Goal: Information Seeking & Learning: Learn about a topic

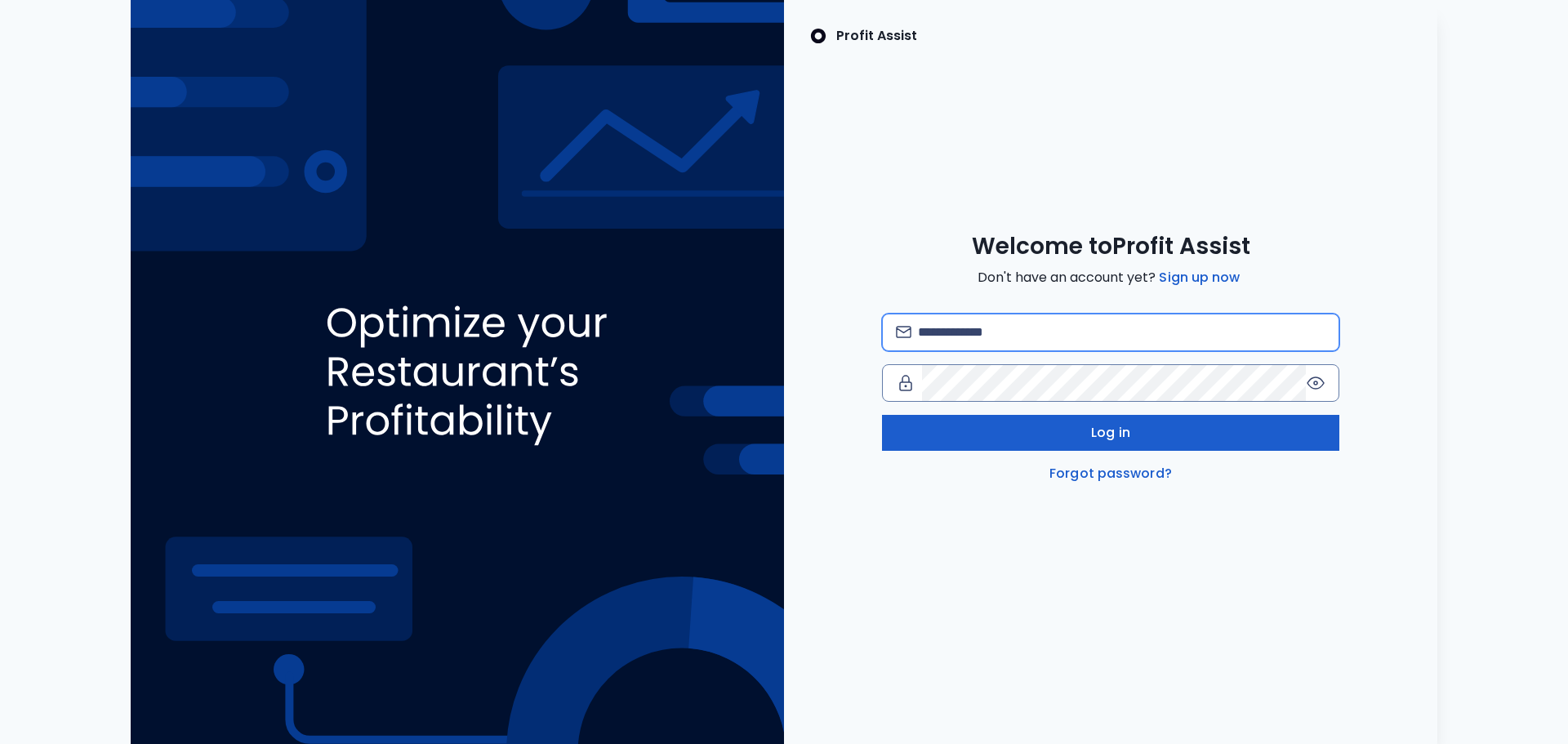
type input "**********"
click at [1108, 439] on span "Log in" at bounding box center [1111, 433] width 39 height 20
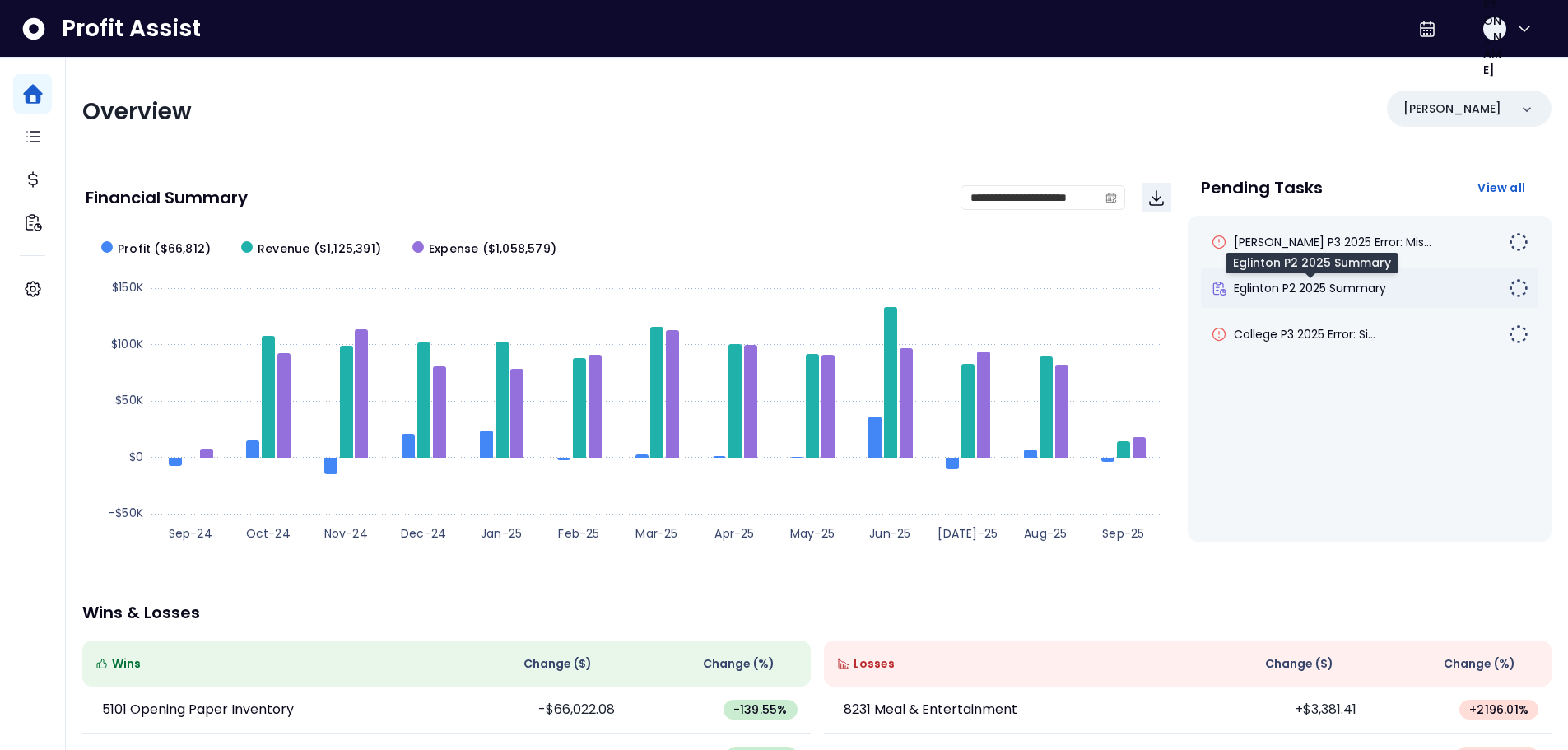
click at [1318, 294] on span "Eglinton P2 2025 Summary" at bounding box center [1310, 288] width 152 height 16
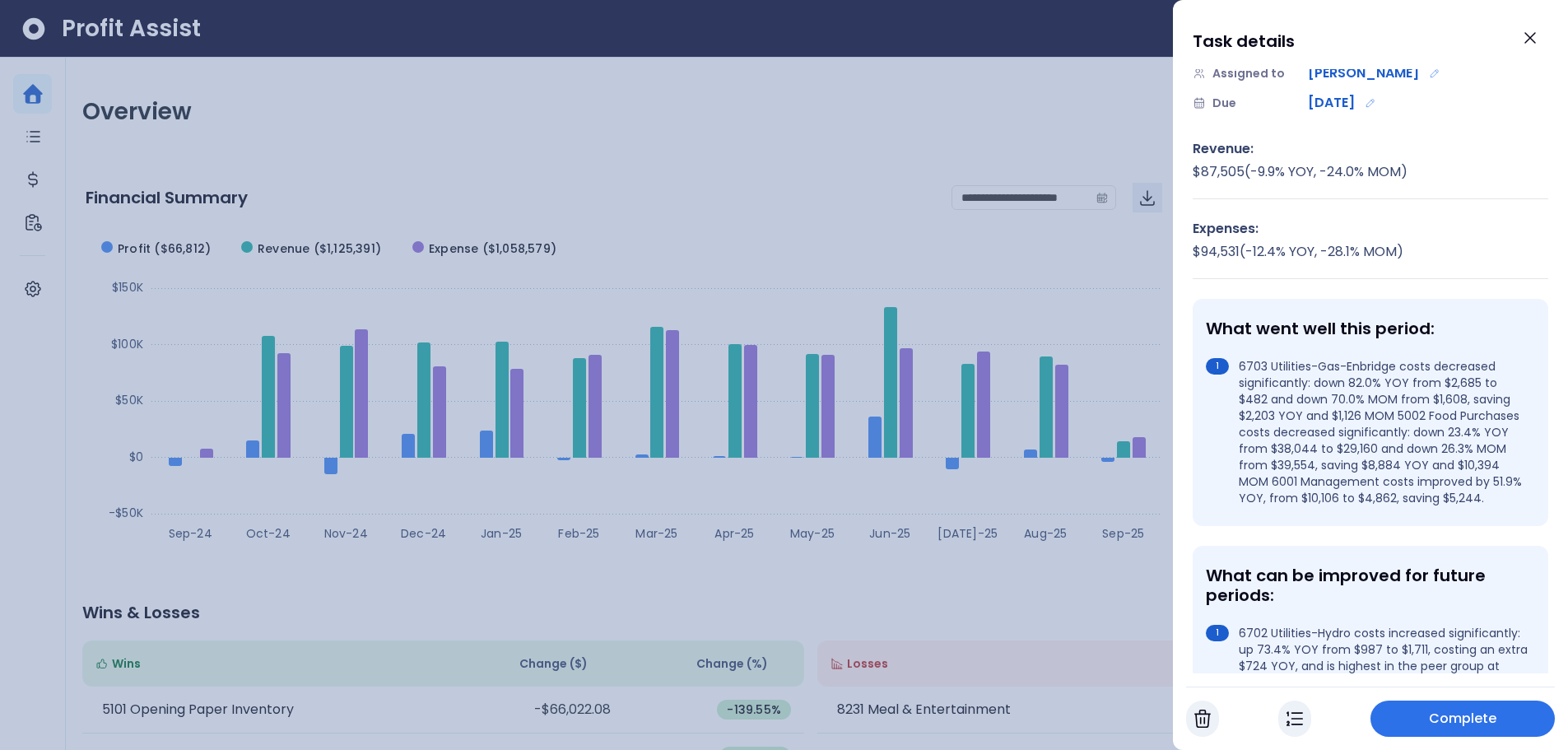
scroll to position [165, 0]
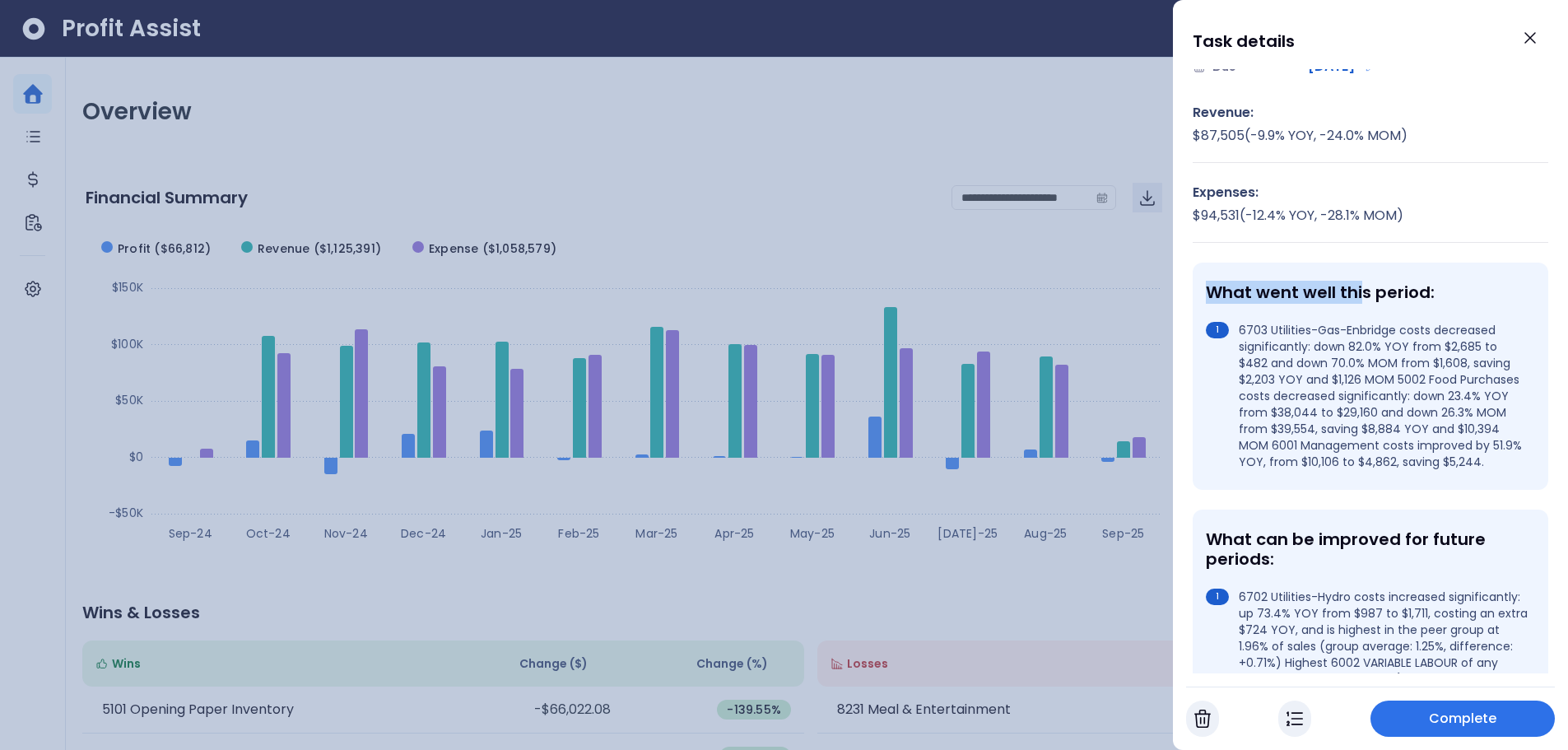
drag, startPoint x: 1307, startPoint y: 284, endPoint x: 1390, endPoint y: 282, distance: 83.0
click at [1387, 283] on div "What went well this period:" at bounding box center [1366, 292] width 322 height 20
click at [1472, 285] on div "What went well this period:" at bounding box center [1366, 292] width 322 height 20
drag, startPoint x: 1243, startPoint y: 329, endPoint x: 1312, endPoint y: 347, distance: 71.3
click at [1312, 347] on li "6703 Utilities-Gas-Enbridge costs decreased significantly: down 82.0% YOY from …" at bounding box center [1366, 397] width 322 height 148
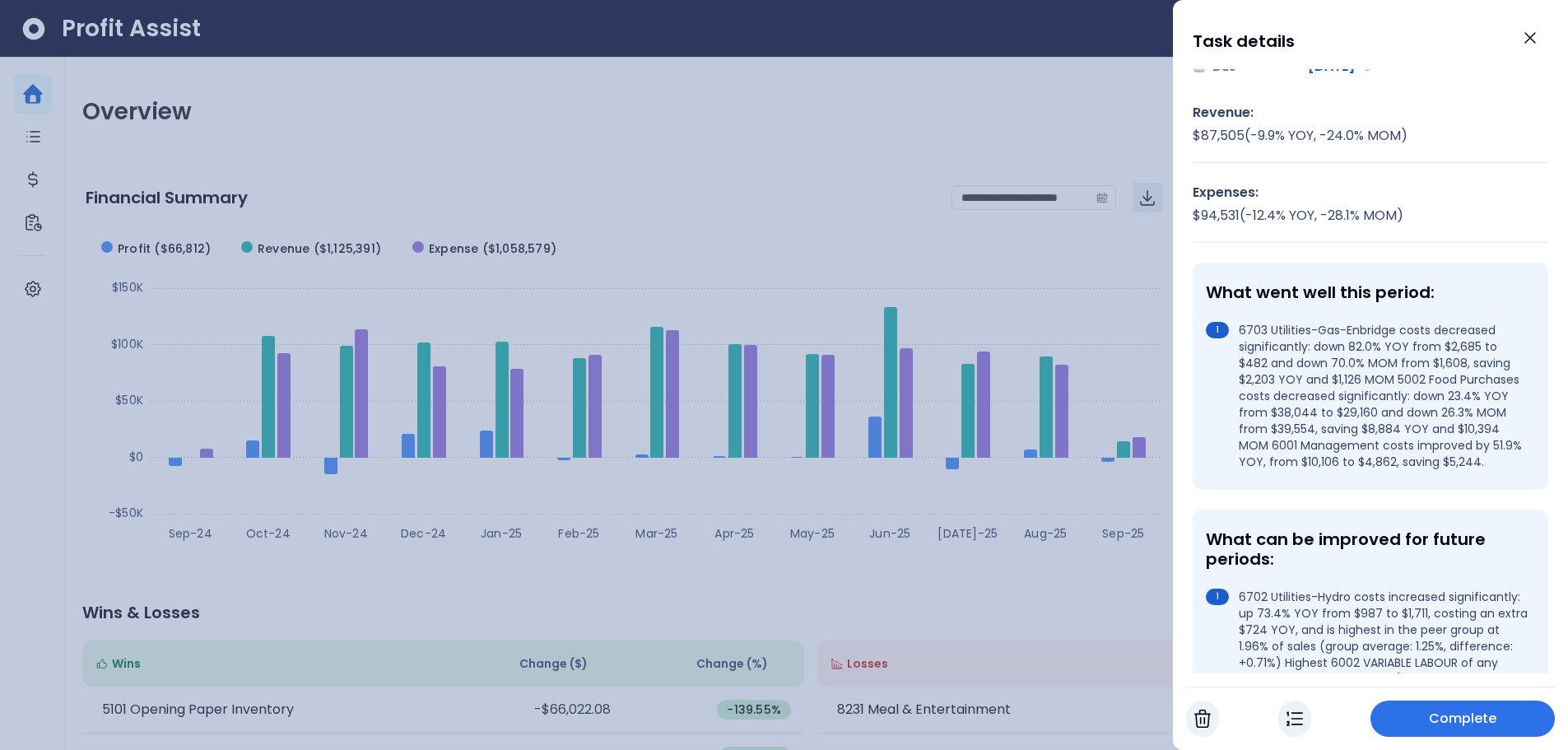
click at [1327, 306] on div "What went well this period: 6703 Utilities-Gas-Enbridge costs decreased signifi…" at bounding box center [1370, 377] width 356 height 228
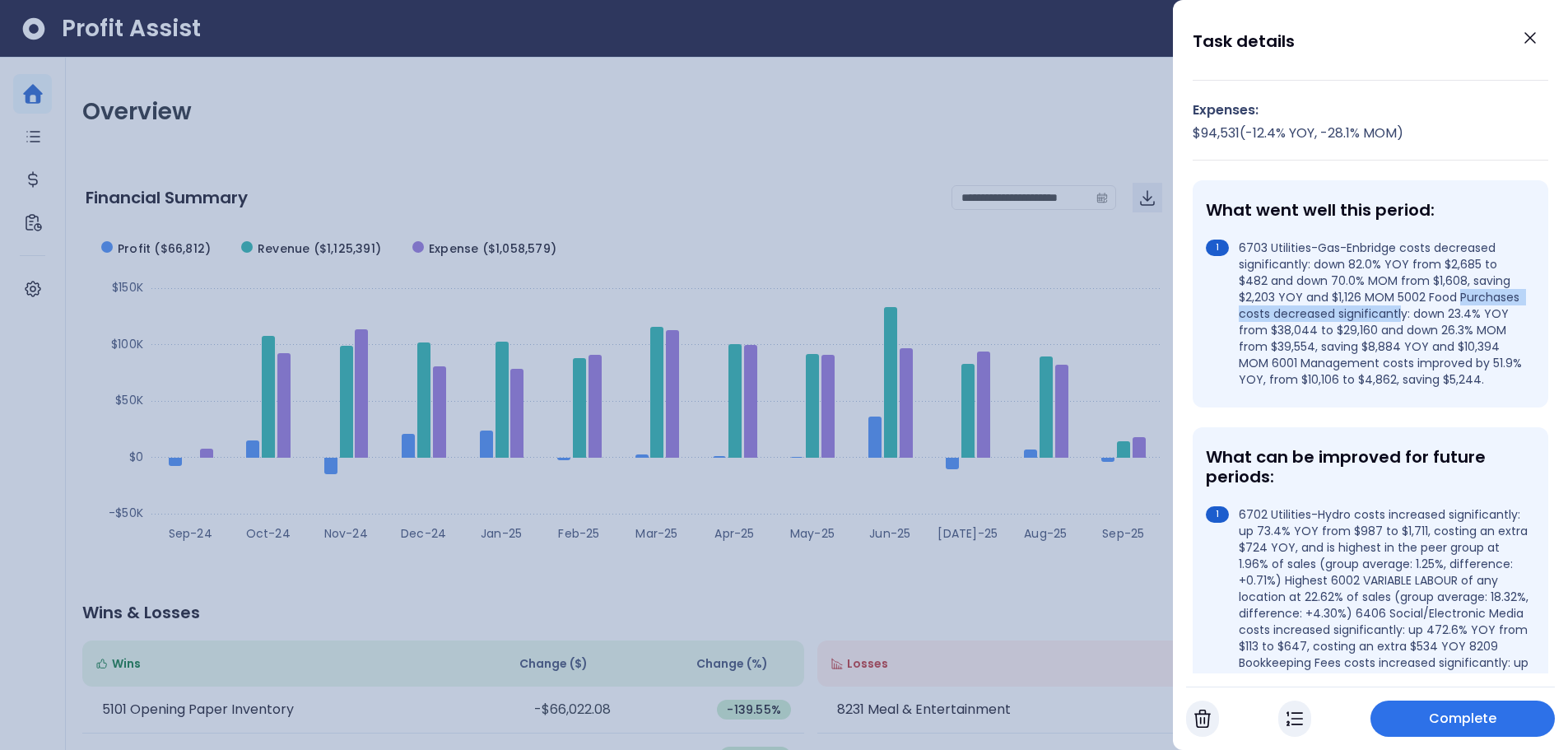
drag, startPoint x: 1241, startPoint y: 314, endPoint x: 1465, endPoint y: 320, distance: 224.1
click at [1465, 320] on li "6703 Utilities-Gas-Enbridge costs decreased significantly: down 82.0% YOY from …" at bounding box center [1366, 314] width 322 height 148
click at [1218, 332] on li "6703 Utilities-Gas-Enbridge costs decreased significantly: down 82.0% YOY from …" at bounding box center [1366, 314] width 322 height 148
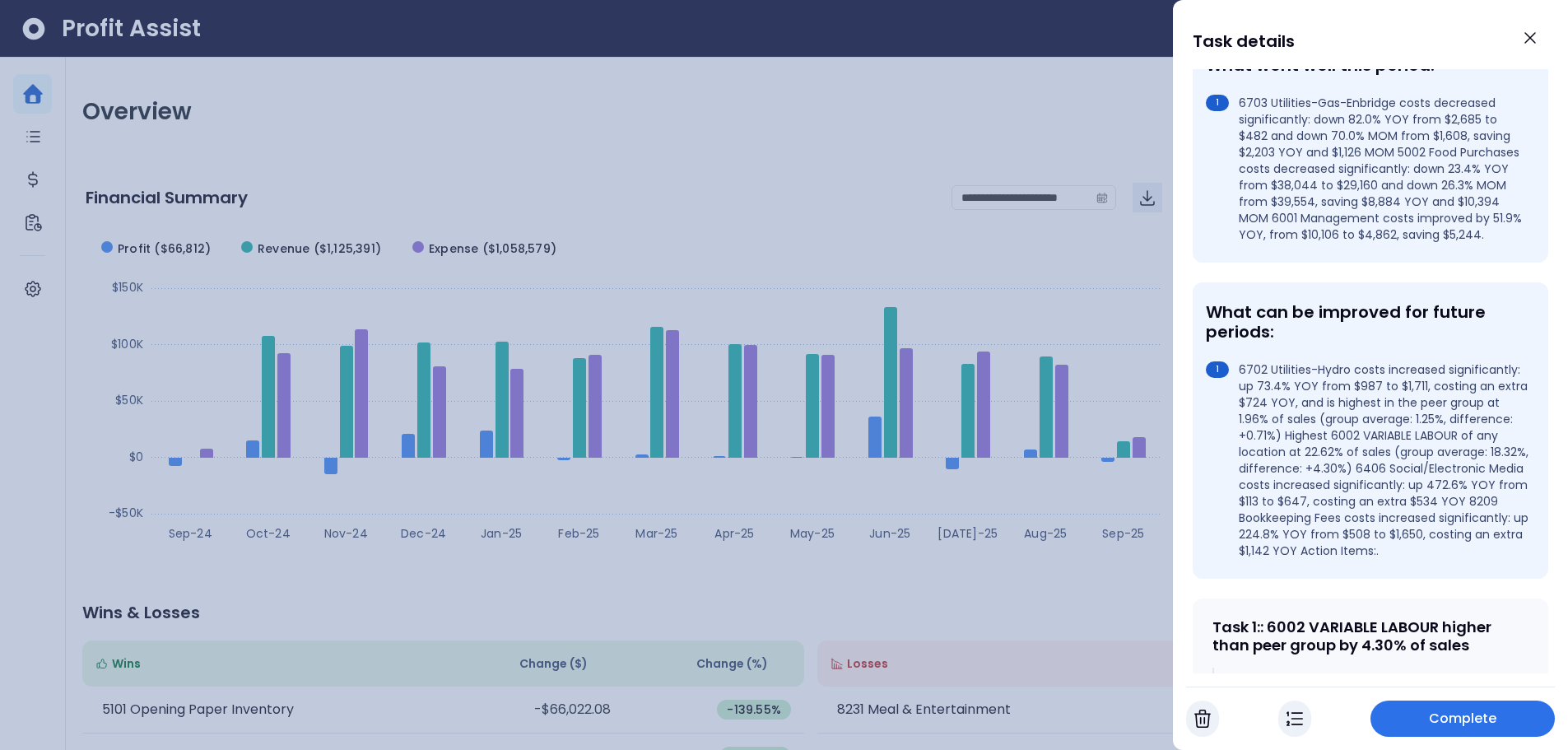
scroll to position [494, 0]
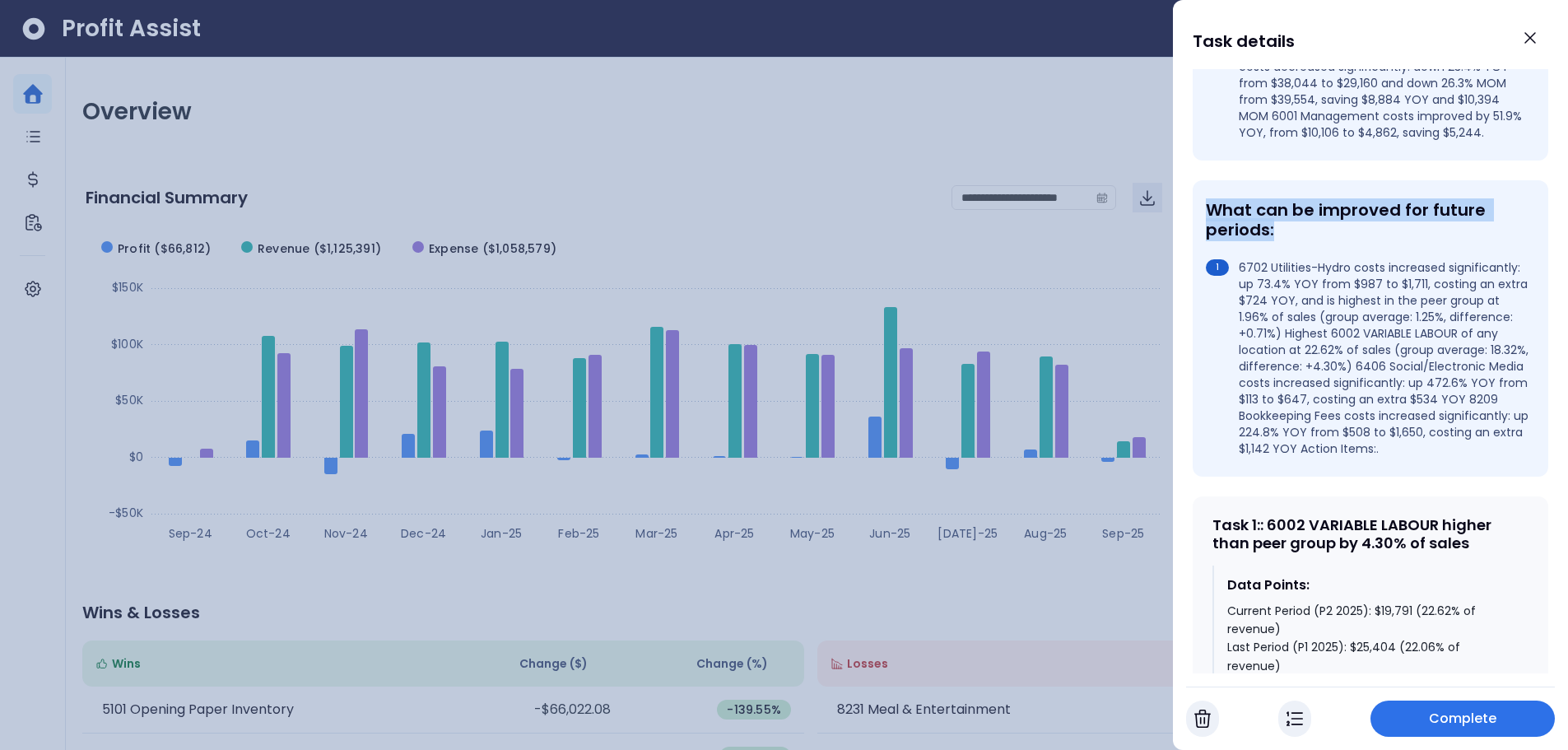
drag, startPoint x: 1209, startPoint y: 230, endPoint x: 1467, endPoint y: 247, distance: 258.6
click at [1467, 240] on div "What can be improved for future periods:" at bounding box center [1366, 220] width 322 height 40
click at [1222, 453] on li "6702 Utilities-Hydro costs increased significantly: up 73.4% YOY from $987 to $…" at bounding box center [1366, 358] width 322 height 197
drag, startPoint x: 1241, startPoint y: 285, endPoint x: 1313, endPoint y: 301, distance: 73.8
click at [1313, 301] on li "6702 Utilities-Hydro costs increased significantly: up 73.4% YOY from $987 to $…" at bounding box center [1366, 358] width 322 height 197
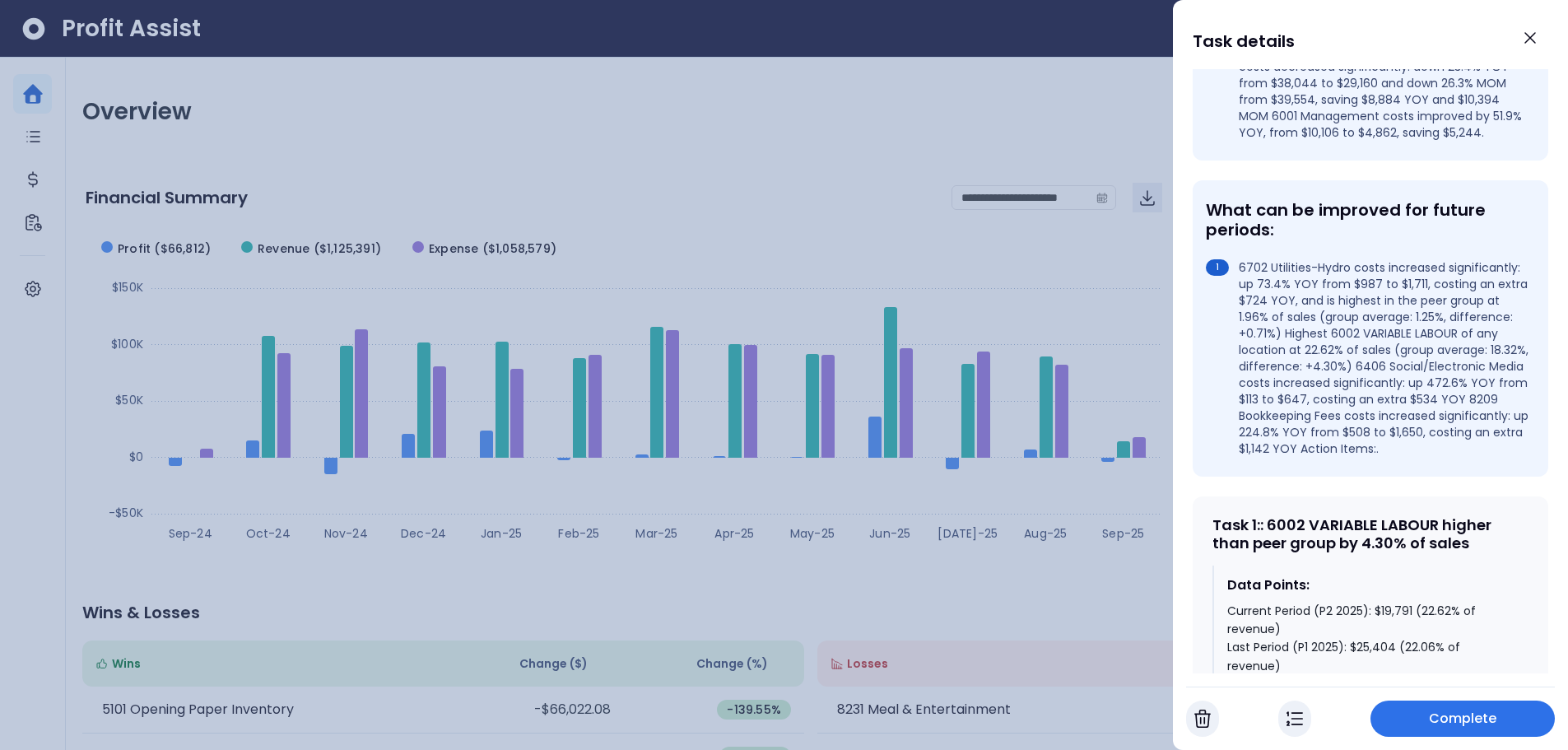
click at [1240, 406] on li "6702 Utilities-Hydro costs increased significantly: up 73.4% YOY from $987 to $…" at bounding box center [1366, 358] width 322 height 197
drag, startPoint x: 1240, startPoint y: 368, endPoint x: 1389, endPoint y: 368, distance: 149.0
click at [1389, 368] on li "6702 Utilities-Hydro costs increased significantly: up 73.4% YOY from $987 to $…" at bounding box center [1366, 358] width 322 height 197
click at [1225, 388] on li "6702 Utilities-Hydro costs increased significantly: up 73.4% YOY from $987 to $…" at bounding box center [1366, 358] width 322 height 197
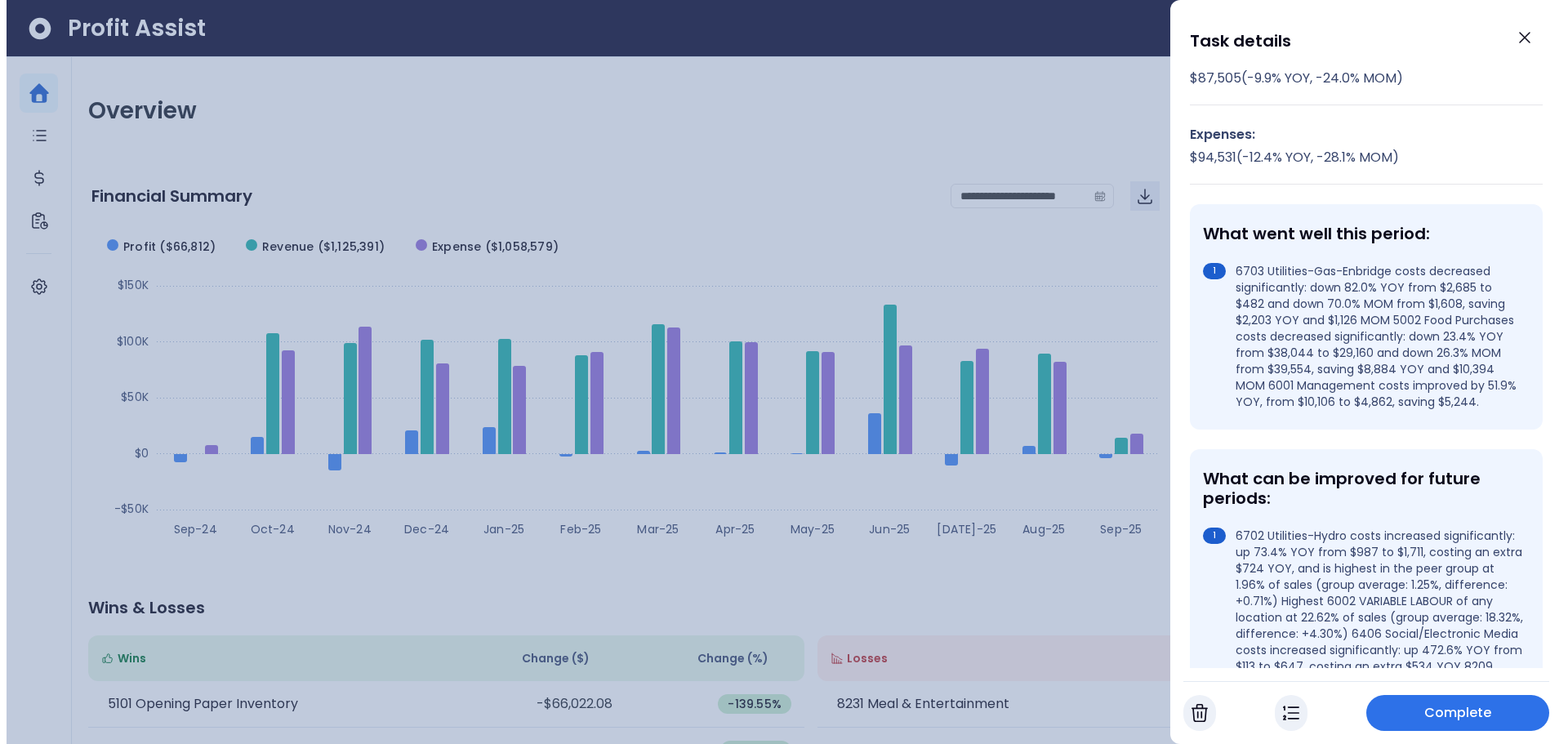
scroll to position [82, 0]
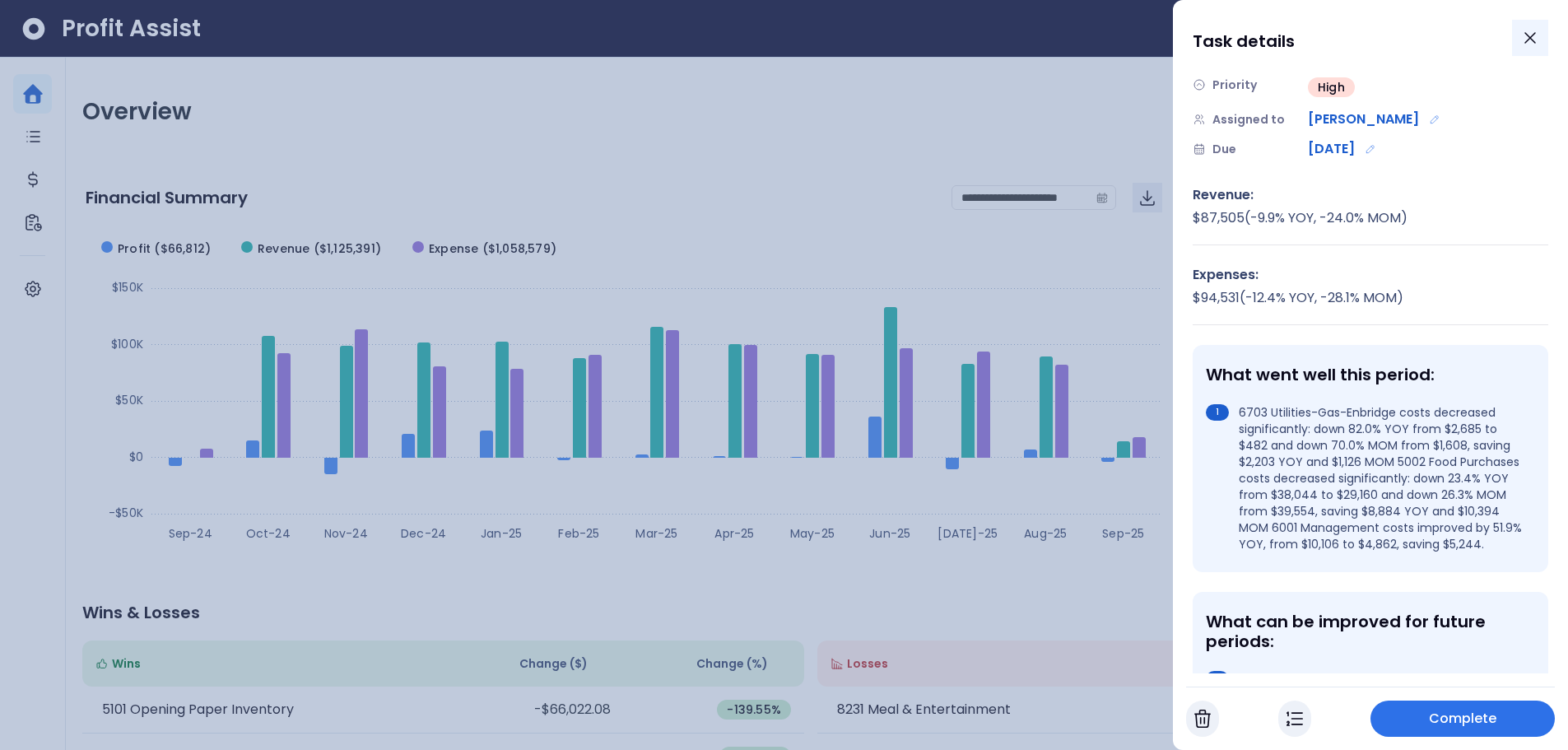
click at [1534, 47] on button "Close" at bounding box center [1530, 38] width 36 height 36
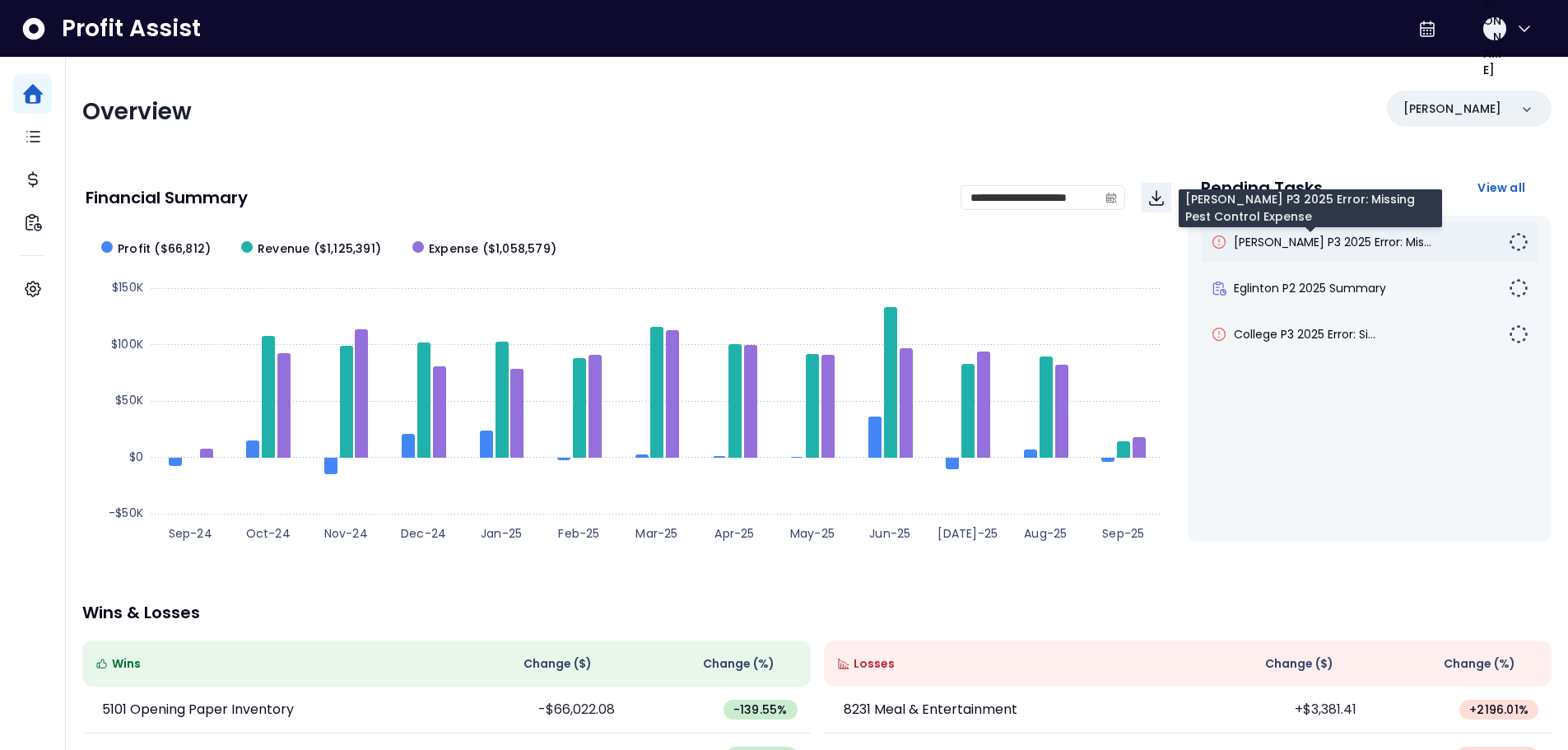
click at [1272, 248] on span "[PERSON_NAME] P3 2025 Error: Mis..." at bounding box center [1332, 241] width 197 height 16
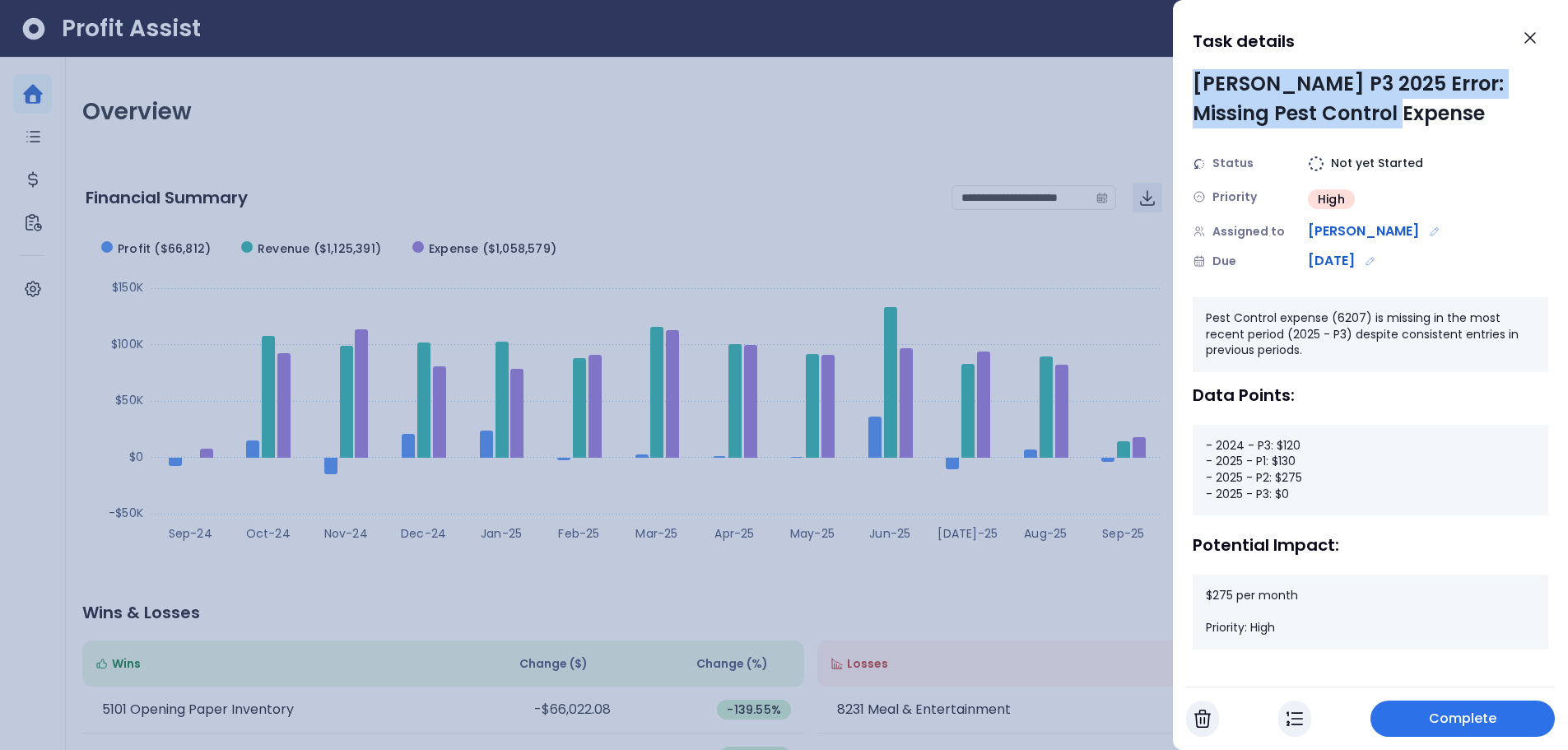
drag, startPoint x: 1197, startPoint y: 90, endPoint x: 1422, endPoint y: 116, distance: 226.5
click at [1422, 116] on div "[PERSON_NAME] P3 2025 Error: Missing Pest Control Expense" at bounding box center [1370, 98] width 356 height 59
click at [1237, 115] on div "[PERSON_NAME] P3 2025 Error: Missing Pest Control Expense" at bounding box center [1370, 98] width 356 height 59
drag, startPoint x: 1414, startPoint y: 85, endPoint x: 1409, endPoint y: 108, distance: 23.5
click at [1409, 108] on div "[PERSON_NAME] P3 2025 Error: Missing Pest Control Expense" at bounding box center [1370, 98] width 356 height 59
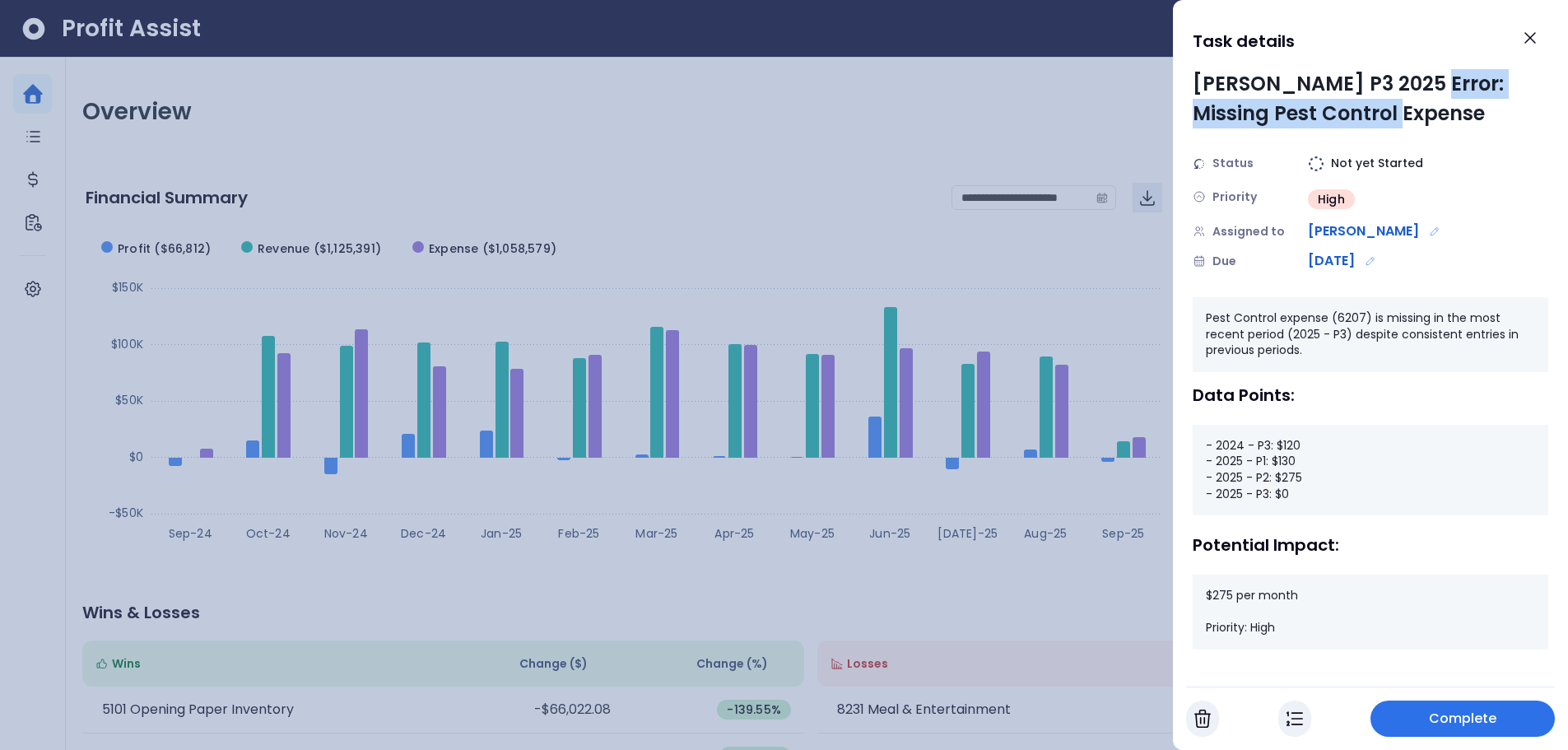
click at [1270, 126] on div "[PERSON_NAME] P3 2025 Error: Missing Pest Control Expense" at bounding box center [1370, 98] width 356 height 59
drag, startPoint x: 1212, startPoint y: 234, endPoint x: 1267, endPoint y: 233, distance: 55.0
click at [1266, 233] on div "Assigned to" at bounding box center [1250, 232] width 115 height 17
drag, startPoint x: 1292, startPoint y: 498, endPoint x: 1210, endPoint y: 505, distance: 82.3
click at [1210, 505] on div "- 2024 - P3: $120 - 2025 - P1: $130 - 2025 - P2: $275 - 2025 - P3: $0" at bounding box center [1370, 470] width 356 height 91
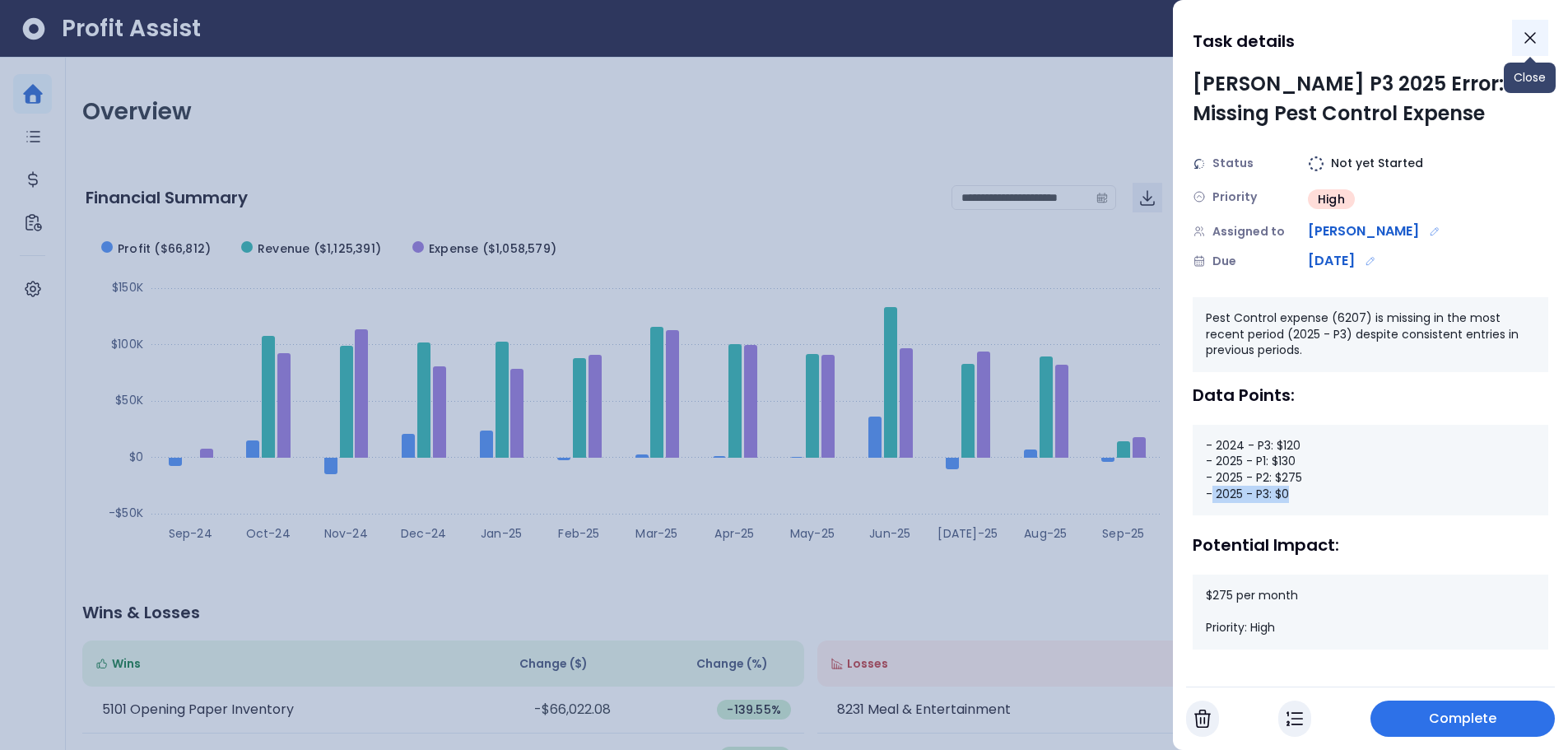
click at [1530, 39] on icon "Close" at bounding box center [1529, 37] width 9 height 9
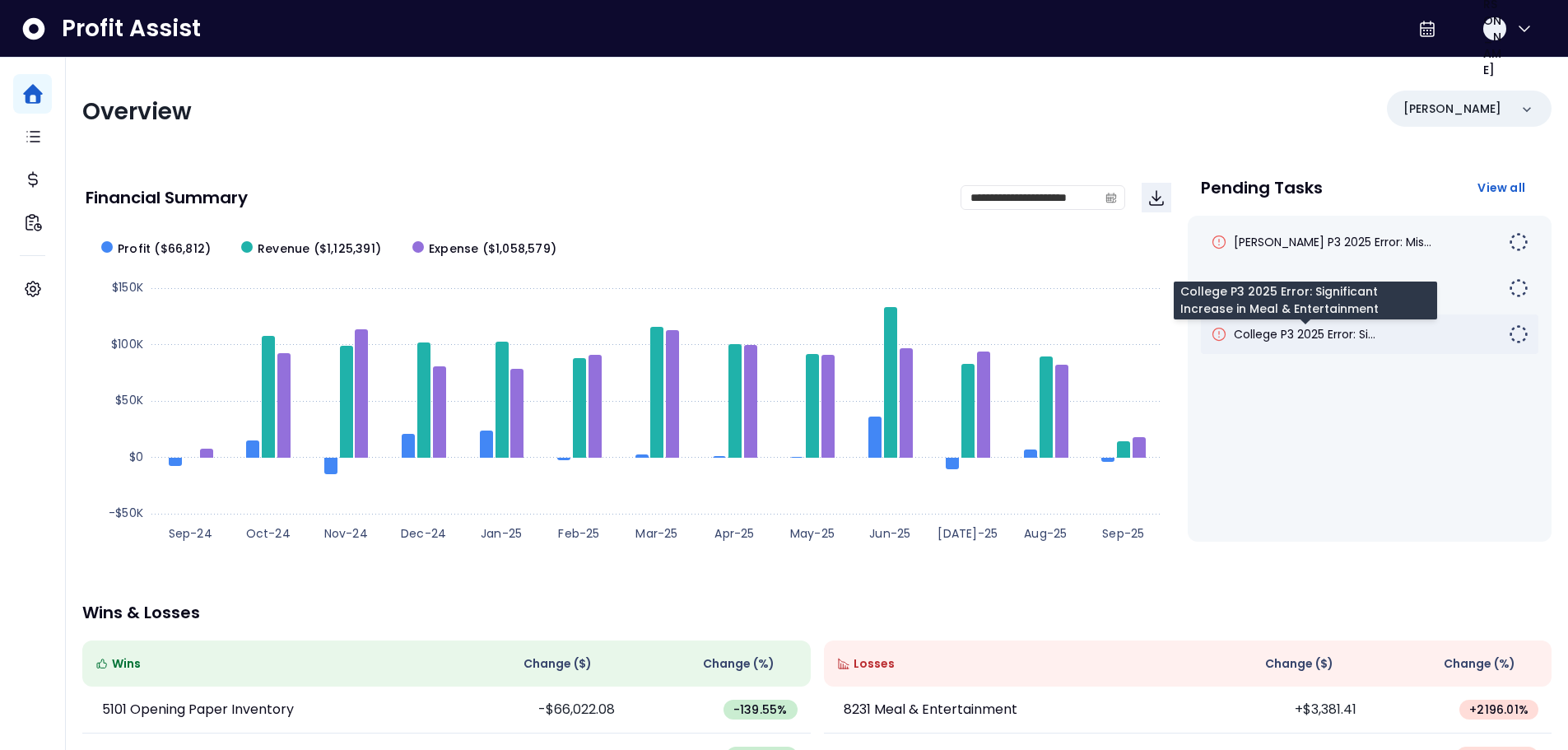
click at [1360, 337] on span "College P3 2025 Error: Si..." at bounding box center [1304, 334] width 141 height 16
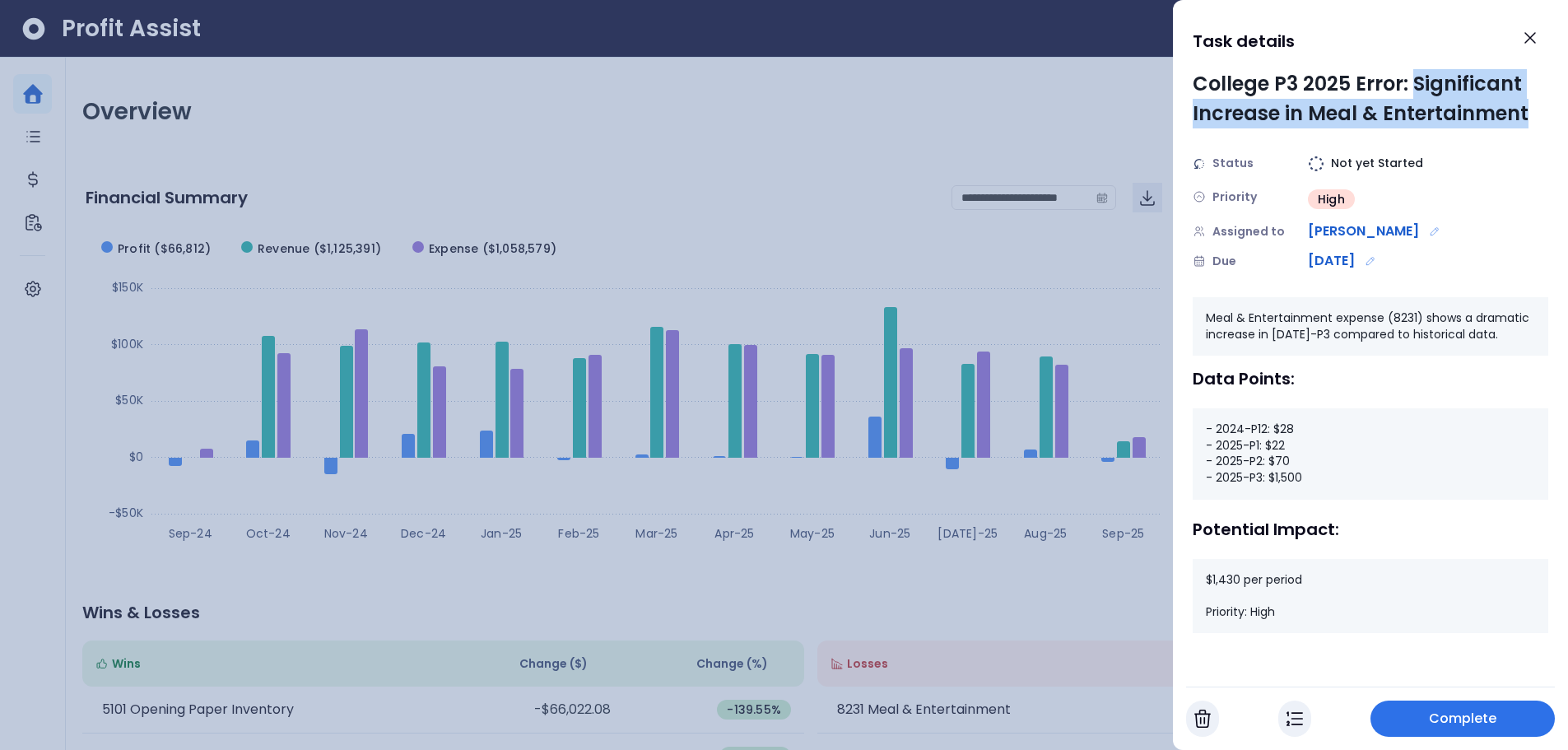
drag, startPoint x: 1413, startPoint y: 79, endPoint x: 1530, endPoint y: 112, distance: 121.6
click at [1530, 112] on div "College P3 2025 Error: Significant Increase in Meal & Entertainment" at bounding box center [1370, 98] width 356 height 59
click at [1466, 223] on div "[PERSON_NAME]" at bounding box center [1390, 231] width 165 height 20
drag, startPoint x: 1276, startPoint y: 428, endPoint x: 1302, endPoint y: 429, distance: 26.0
click at [1302, 429] on div "- 2024-P12: $28 - 2025-P1: $22 - 2025-P2: $70 - 2025-P3: $1,500" at bounding box center [1370, 453] width 356 height 91
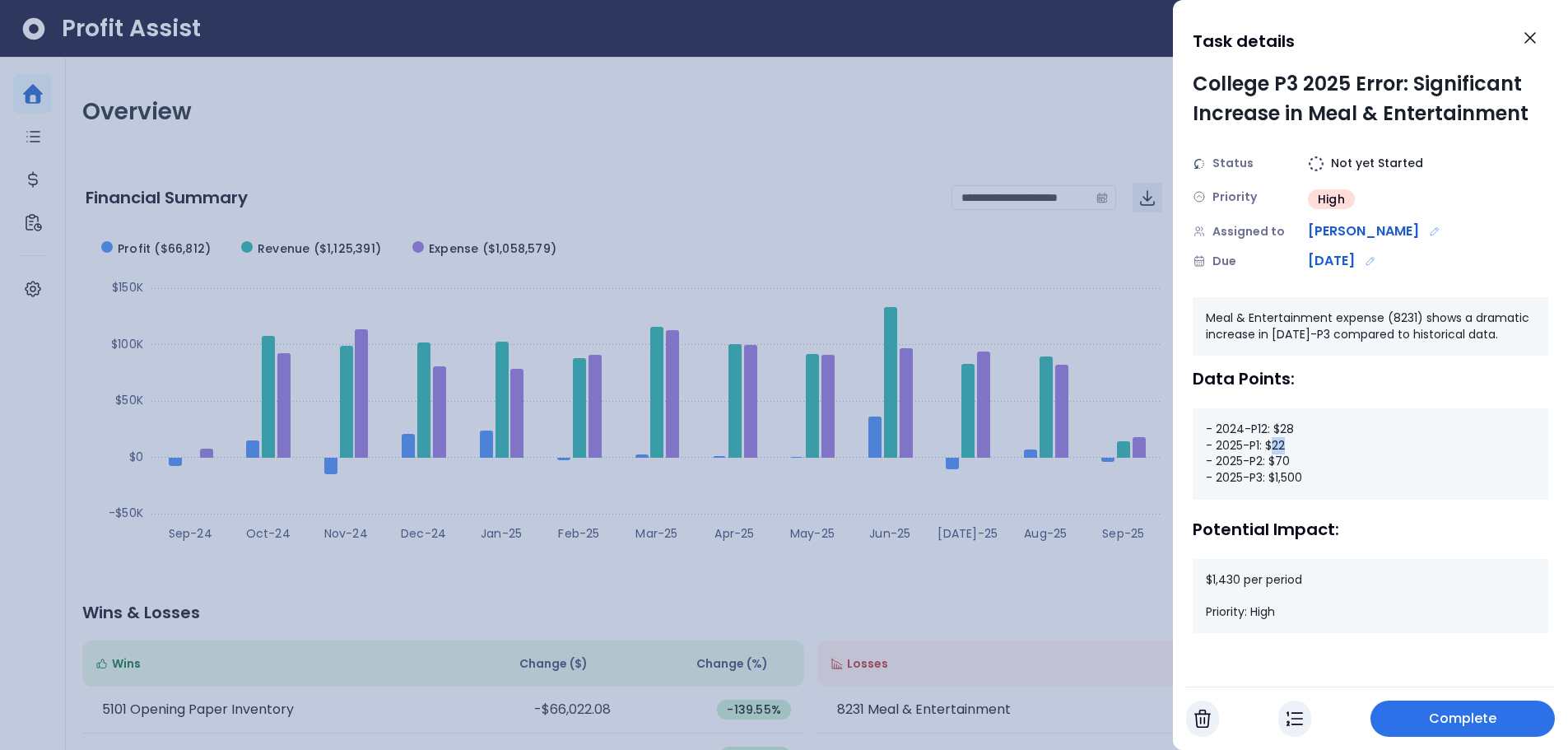
click at [1284, 447] on div "- 2024-P12: $28 - 2025-P1: $22 - 2025-P2: $70 - 2025-P3: $1,500" at bounding box center [1370, 453] width 356 height 91
drag, startPoint x: 1271, startPoint y: 459, endPoint x: 1293, endPoint y: 484, distance: 33.3
click at [1293, 460] on div "- 2024-P12: $28 - 2025-P1: $22 - 2025-P2: $70 - 2025-P3: $1,500" at bounding box center [1370, 453] width 356 height 91
drag, startPoint x: 1311, startPoint y: 478, endPoint x: 1270, endPoint y: 483, distance: 41.3
click at [1270, 483] on div "- 2024-P12: $28 - 2025-P1: $22 - 2025-P2: $70 - 2025-P3: $1,500" at bounding box center [1370, 453] width 356 height 91
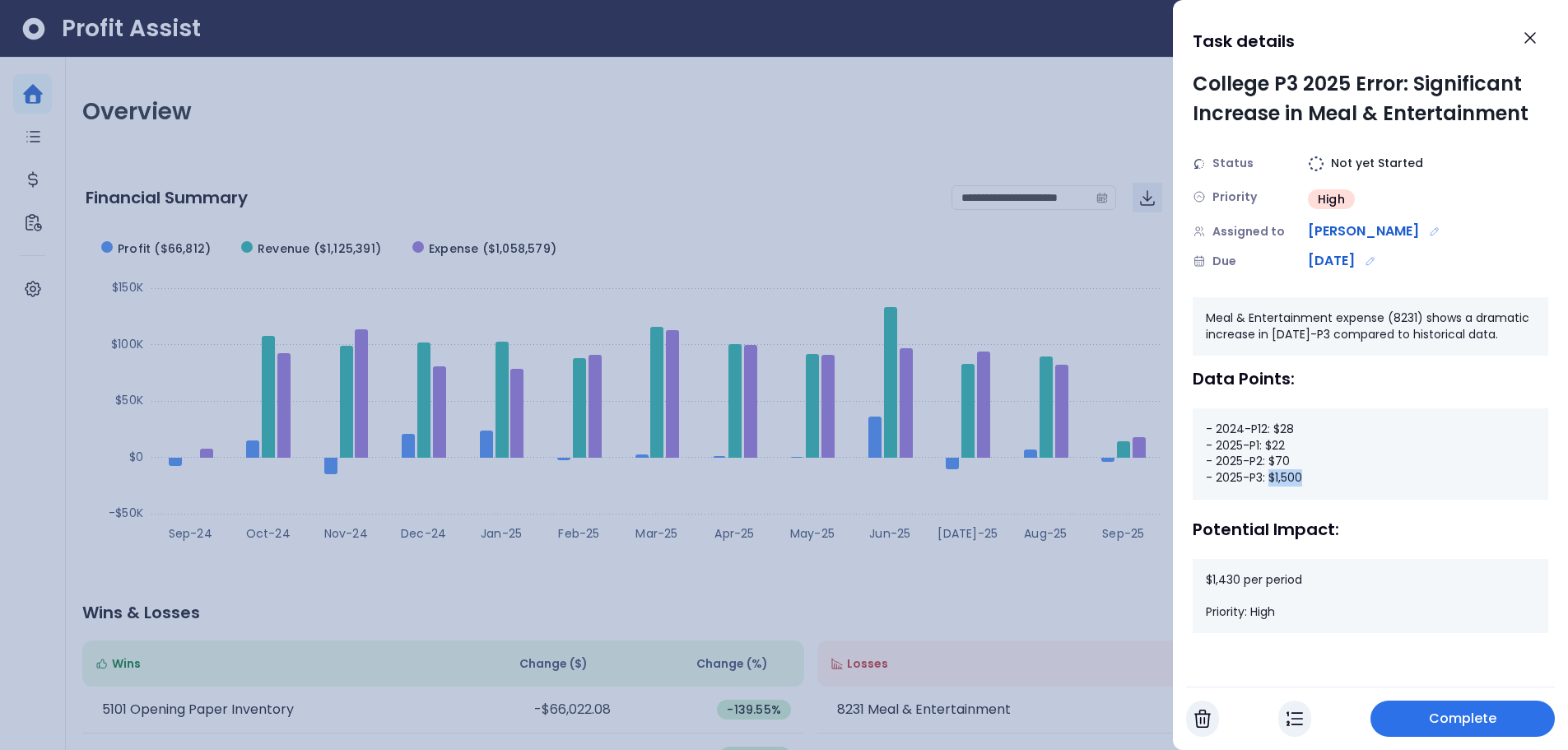
click at [1317, 482] on div "- 2024-P12: $28 - 2025-P1: $22 - 2025-P2: $70 - 2025-P3: $1,500" at bounding box center [1370, 453] width 356 height 91
drag, startPoint x: 1308, startPoint y: 478, endPoint x: 1244, endPoint y: 485, distance: 64.4
click at [1244, 485] on div "- 2024-P12: $28 - 2025-P1: $22 - 2025-P2: $70 - 2025-P3: $1,500" at bounding box center [1370, 453] width 356 height 91
click at [1521, 41] on icon "Close" at bounding box center [1529, 37] width 20 height 20
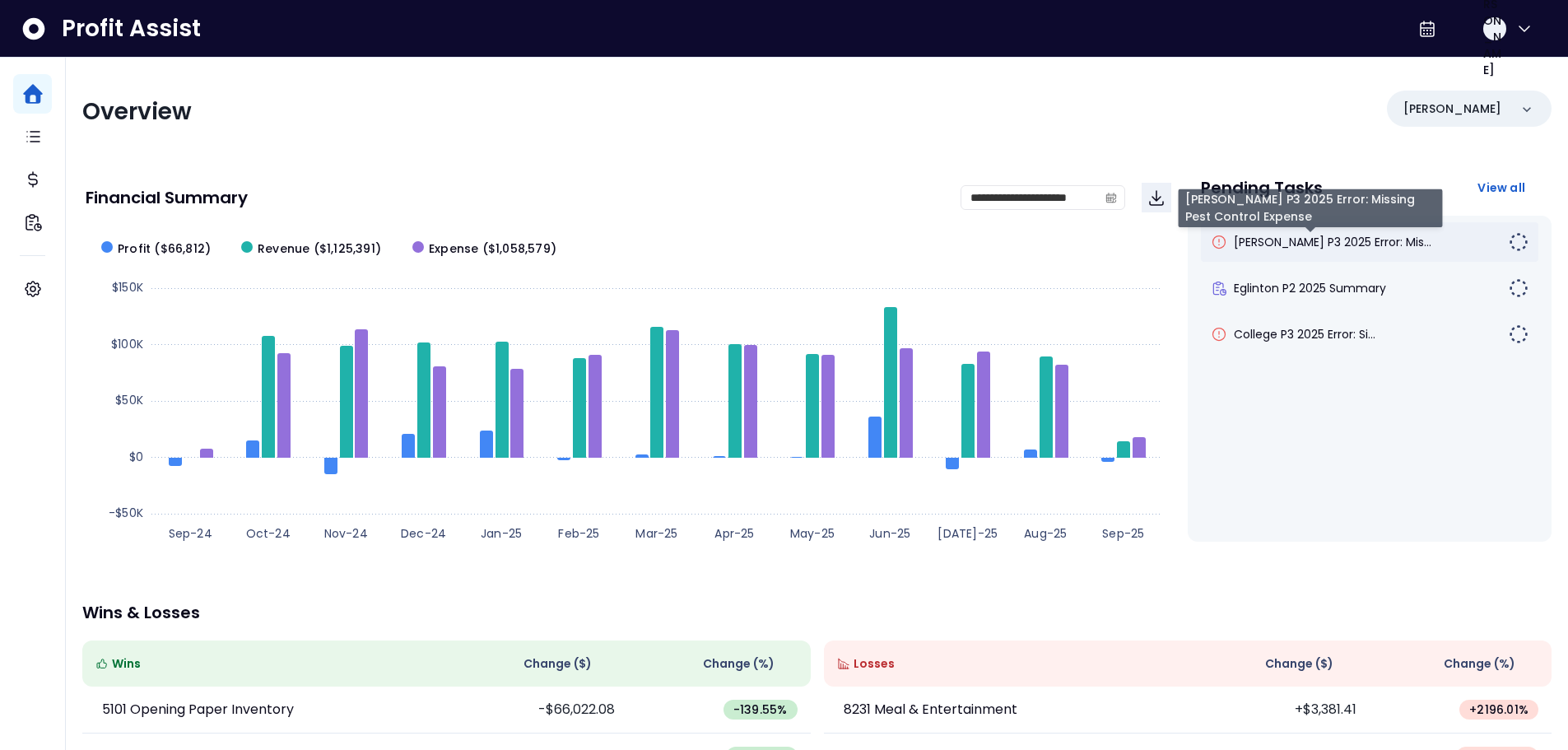
click at [1250, 234] on span "[PERSON_NAME] P3 2025 Error: Mis..." at bounding box center [1332, 241] width 197 height 16
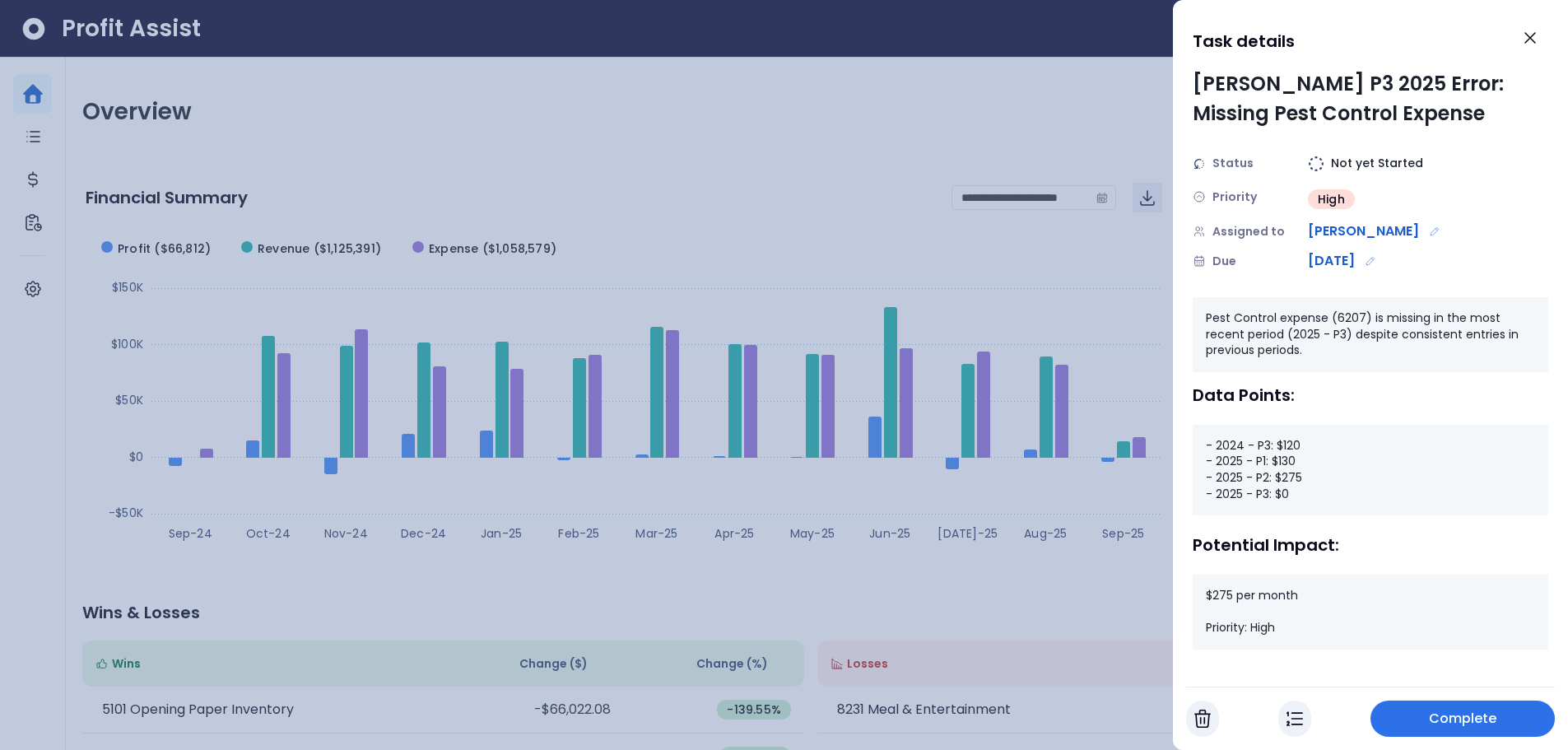
click at [578, 129] on div at bounding box center [784, 375] width 1568 height 750
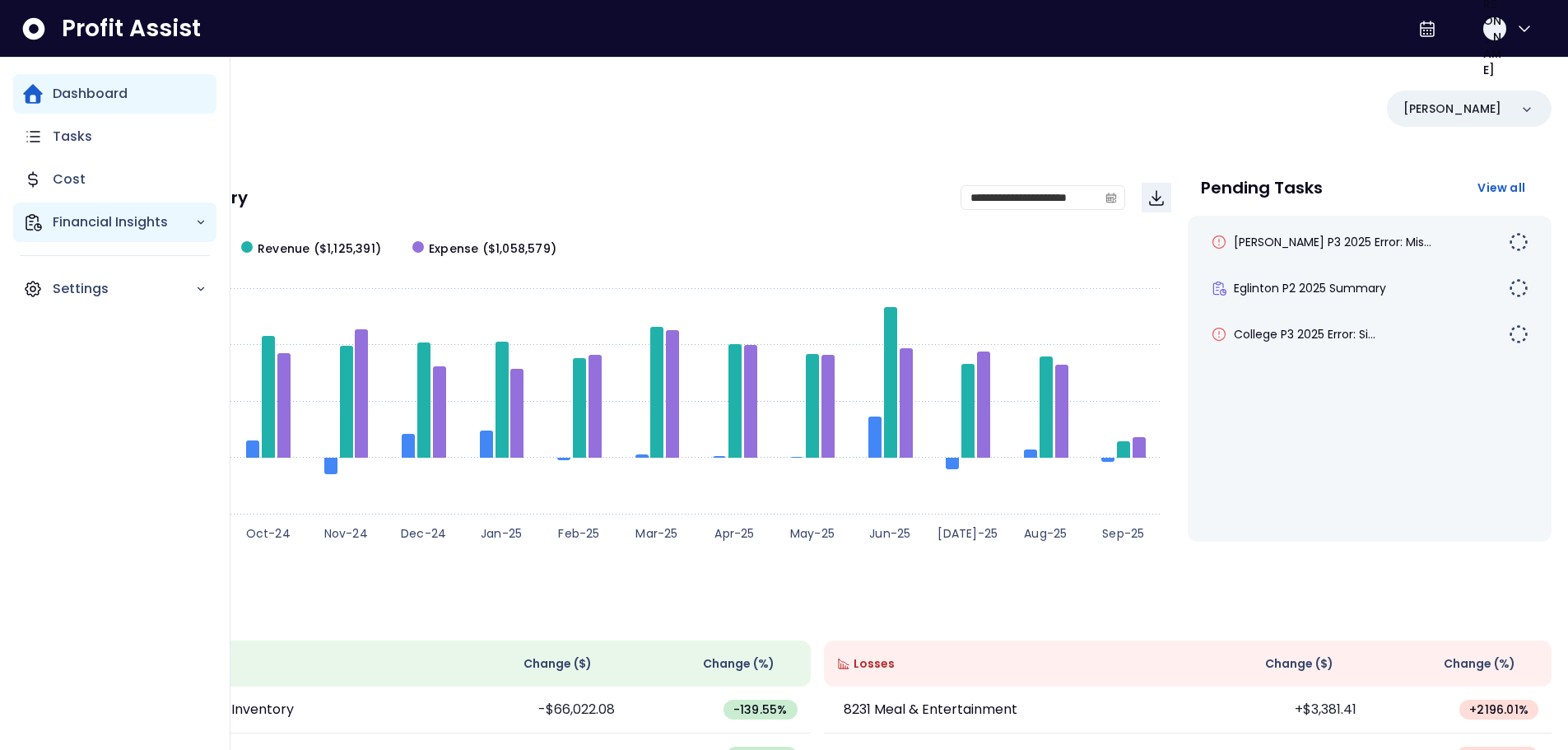
click at [115, 231] on p "Financial Insights" at bounding box center [123, 222] width 142 height 20
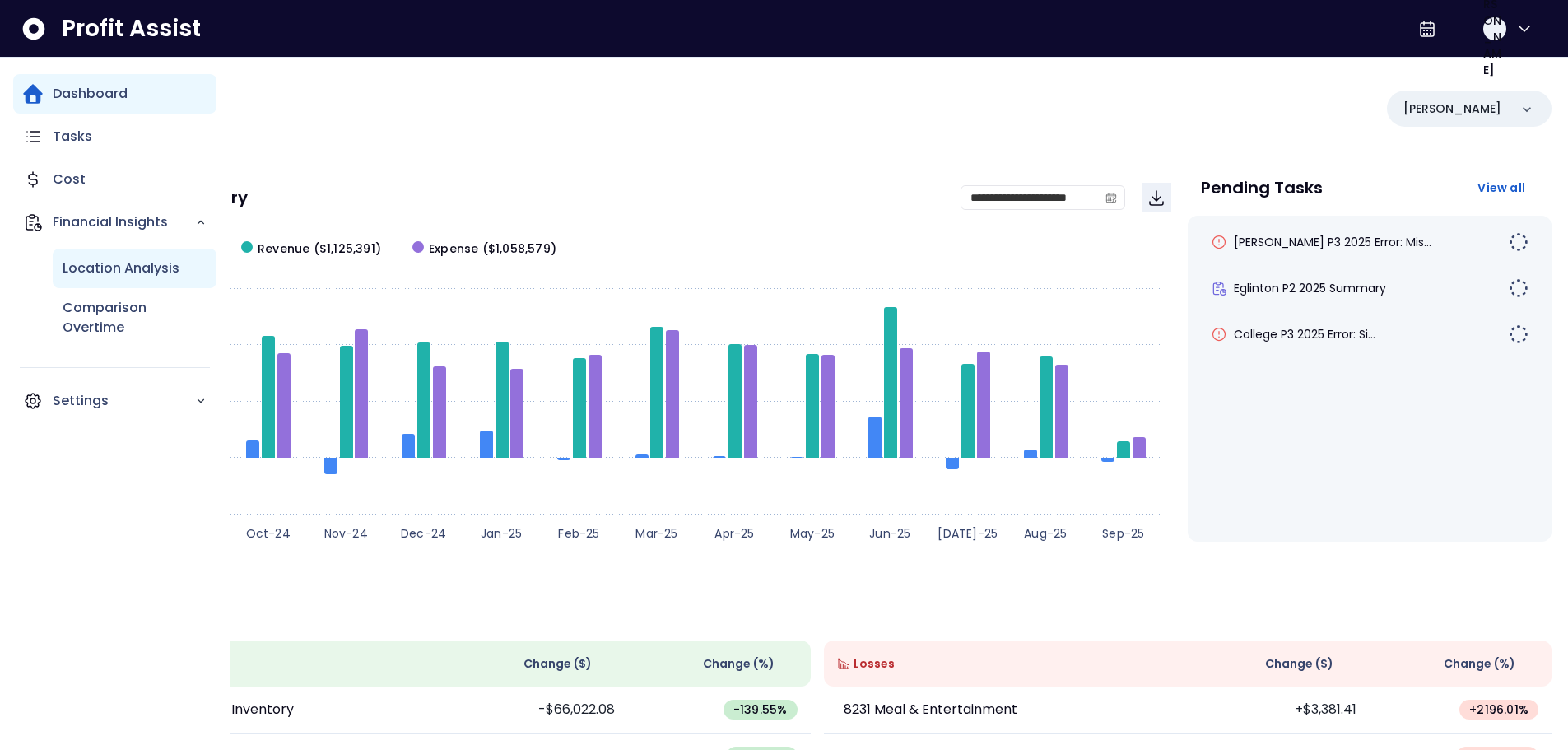
click at [149, 276] on p "Location Analysis" at bounding box center [121, 268] width 117 height 20
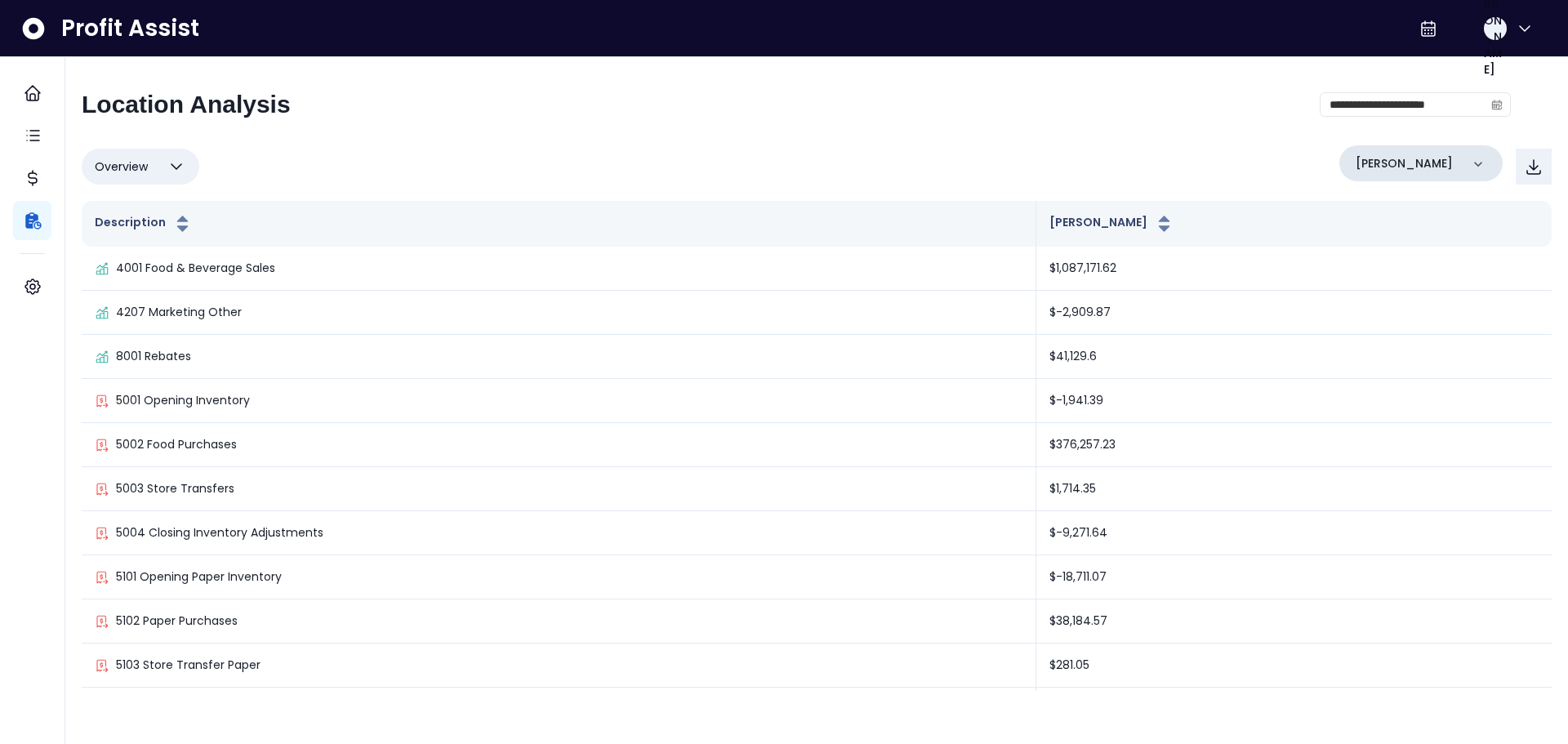
click at [1453, 167] on div "[PERSON_NAME]" at bounding box center [1421, 163] width 163 height 36
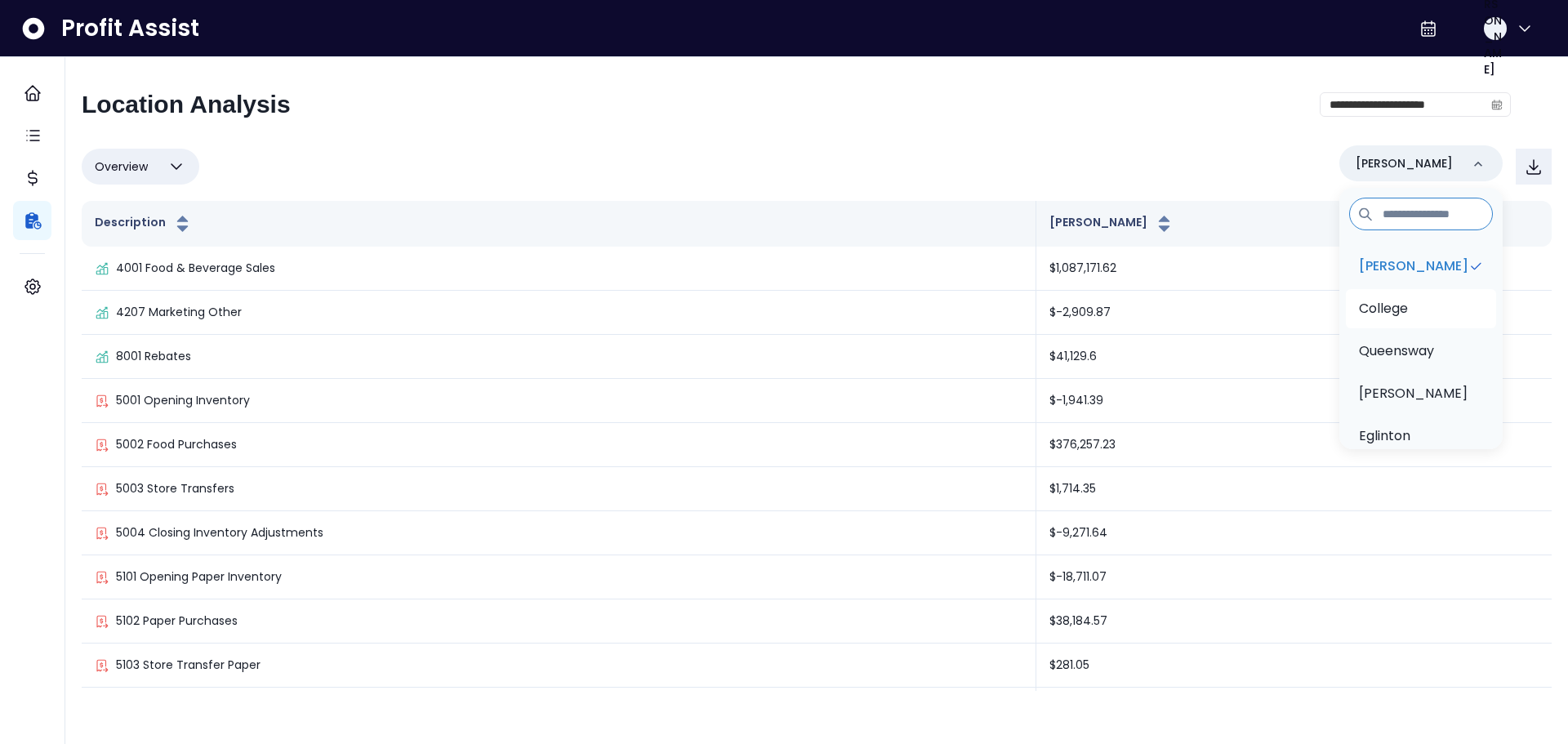
click at [1432, 307] on li "College" at bounding box center [1421, 309] width 150 height 39
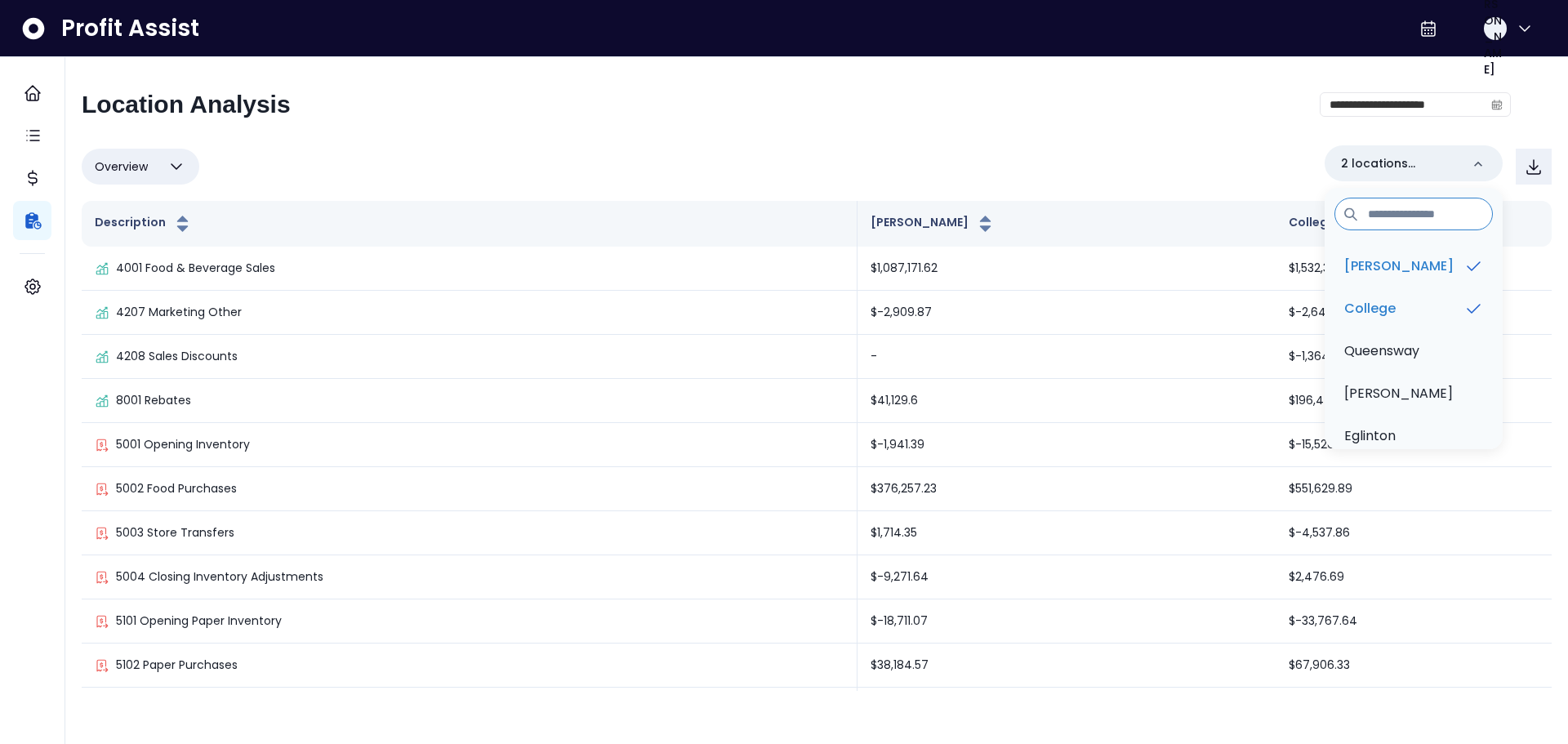
click at [685, 131] on div "**********" at bounding box center [797, 111] width 1429 height 43
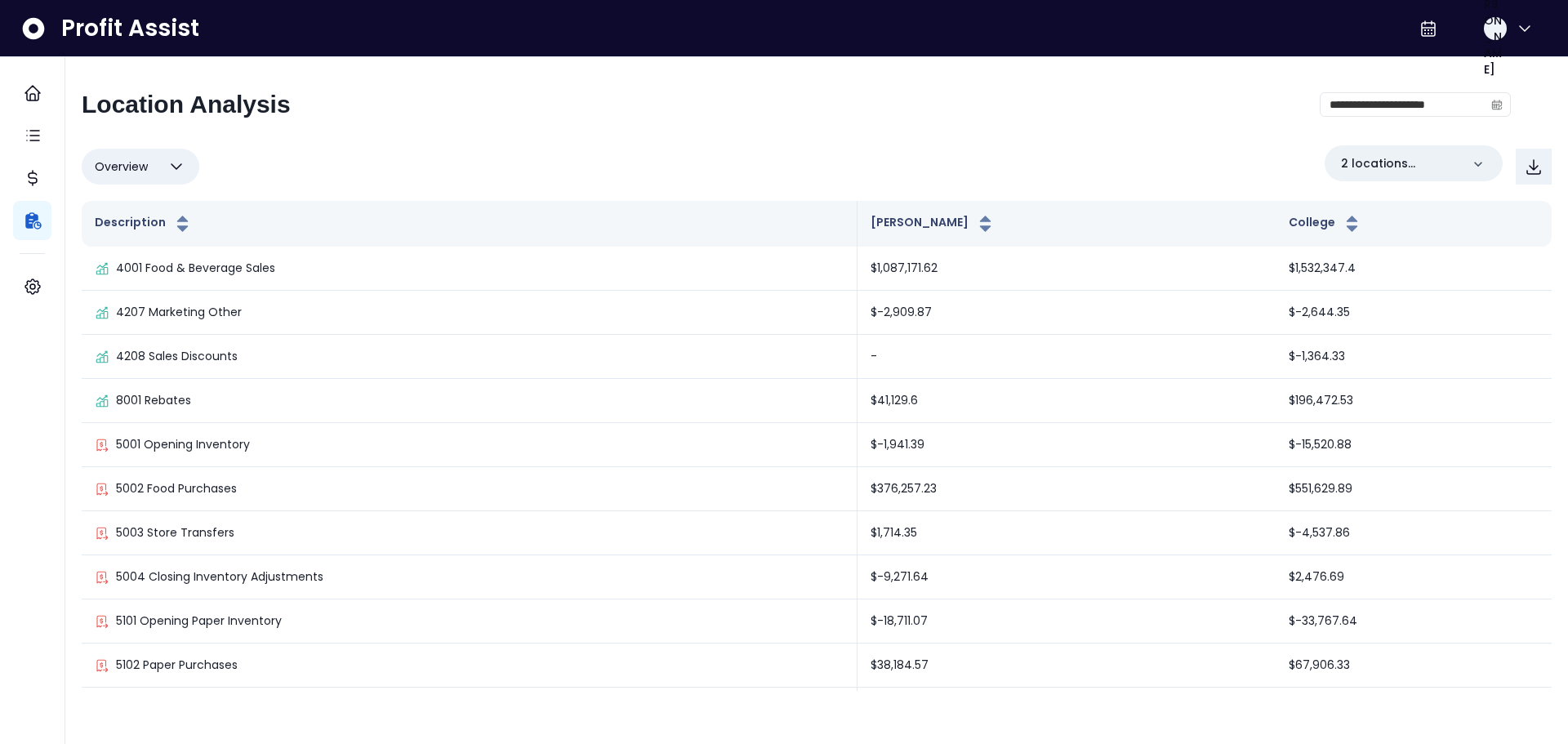
click at [161, 175] on button "Overview" at bounding box center [141, 167] width 118 height 36
click at [133, 256] on li "% of cost" at bounding box center [141, 245] width 118 height 38
type input "********"
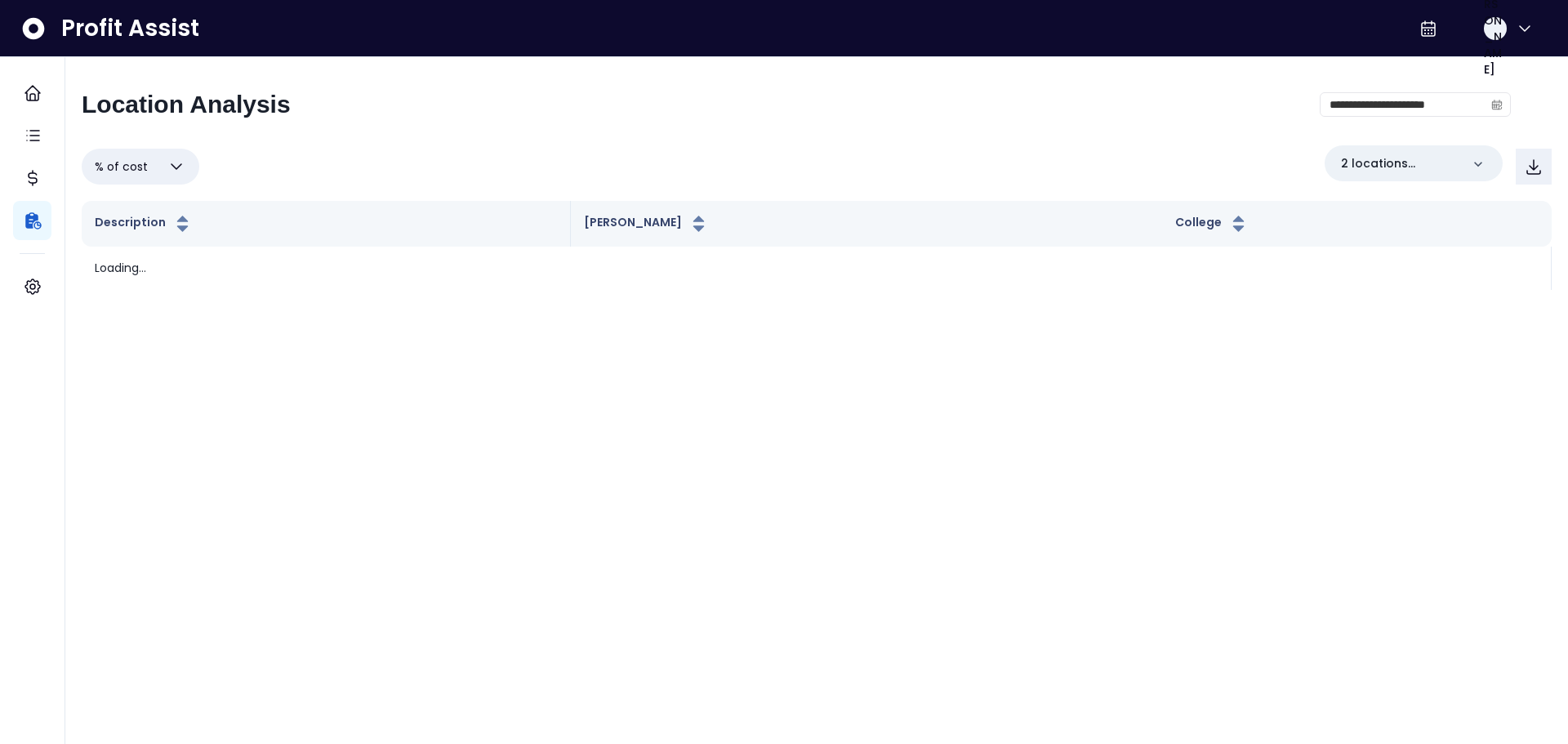
click at [602, 128] on div "**********" at bounding box center [797, 111] width 1429 height 43
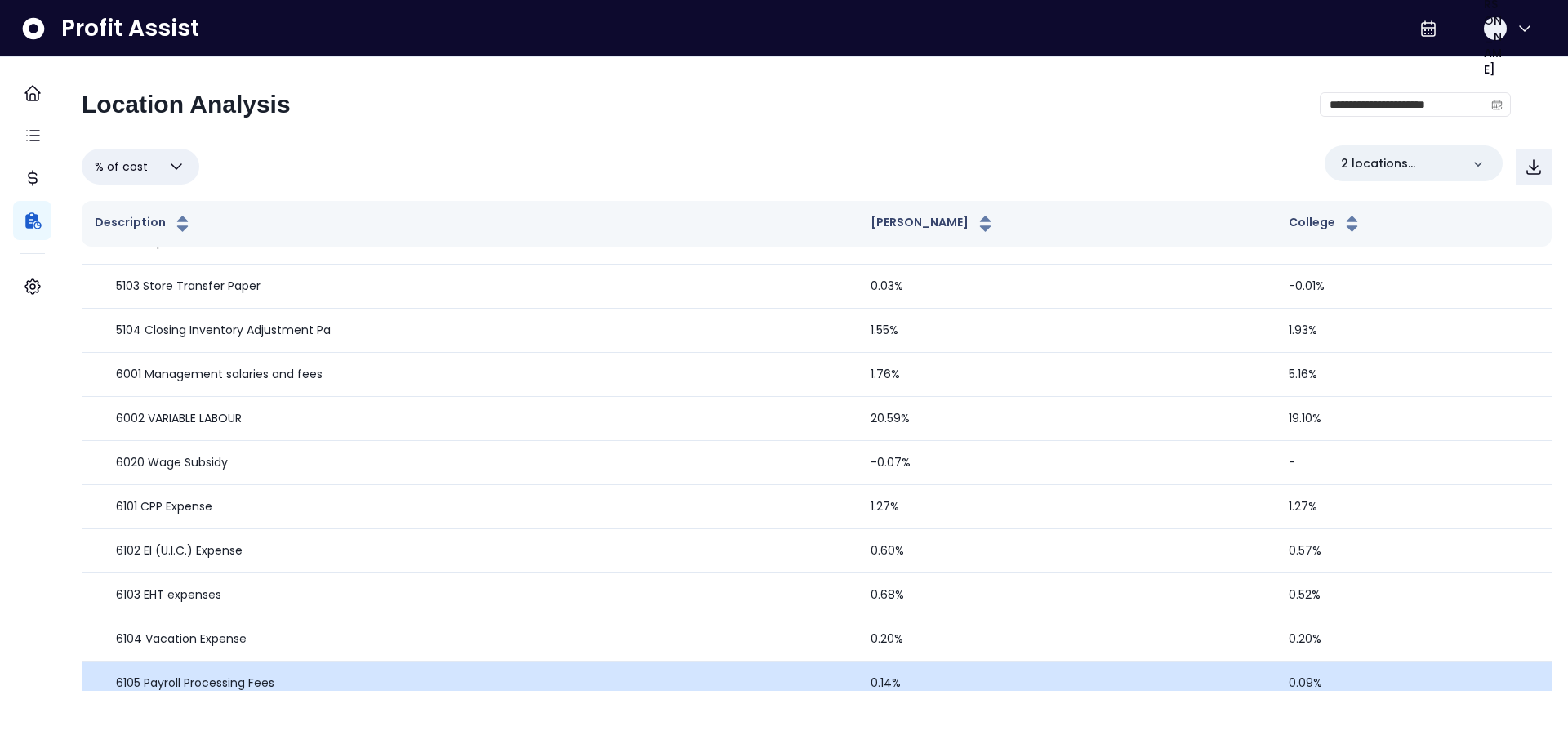
scroll to position [245, 0]
